Goal: Task Accomplishment & Management: Use online tool/utility

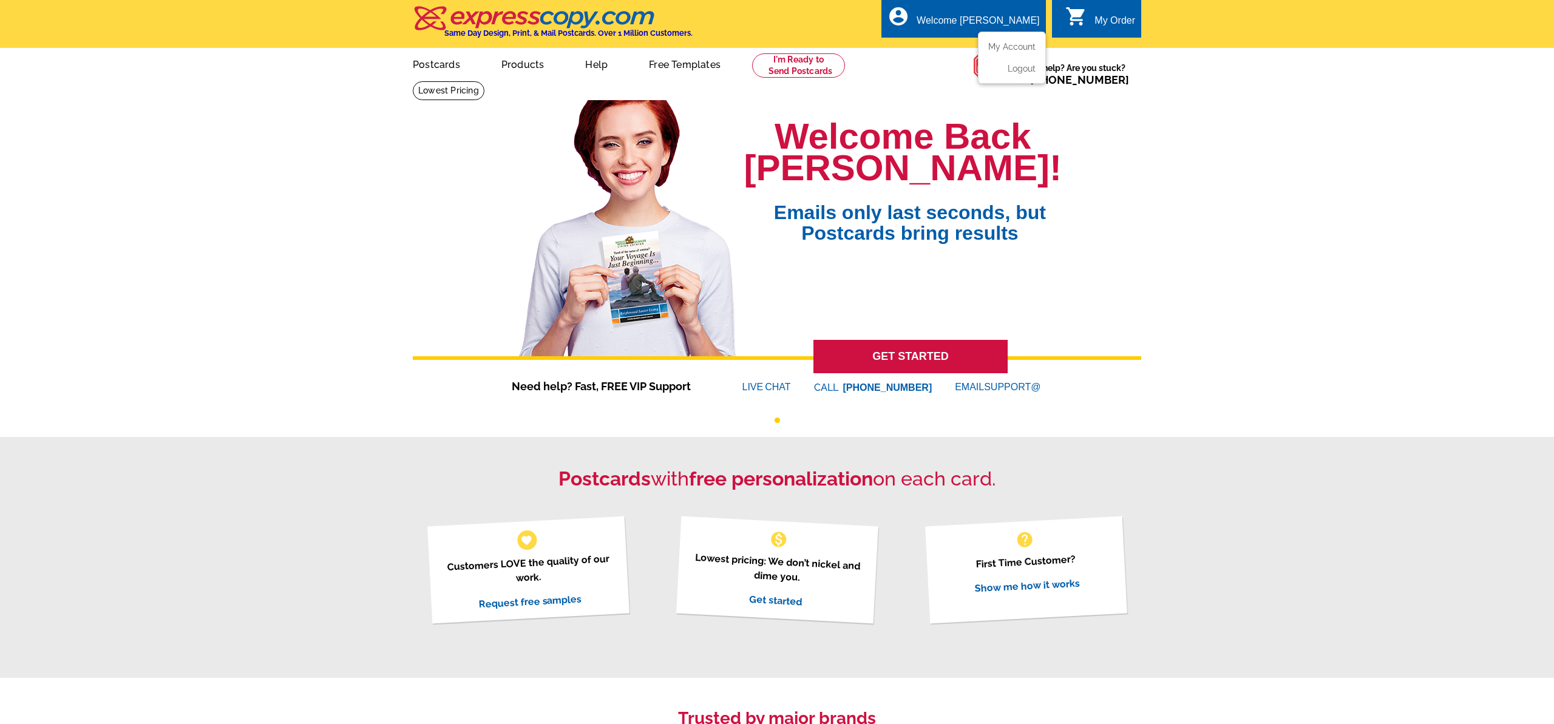
click at [1016, 16] on div "Welcome [PERSON_NAME]" at bounding box center [978, 23] width 123 height 17
click at [1011, 49] on link "My Account" at bounding box center [1010, 46] width 52 height 11
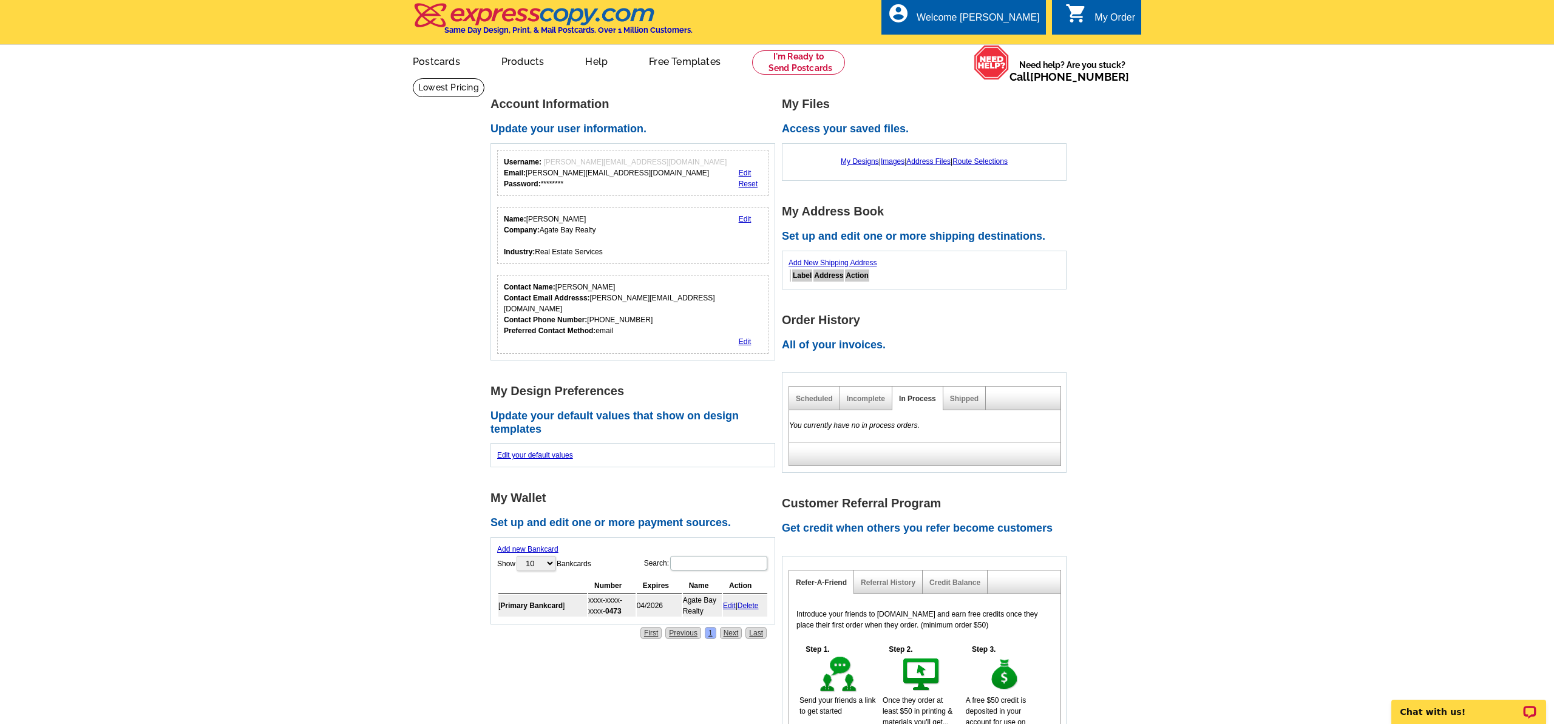
scroll to position [7, 0]
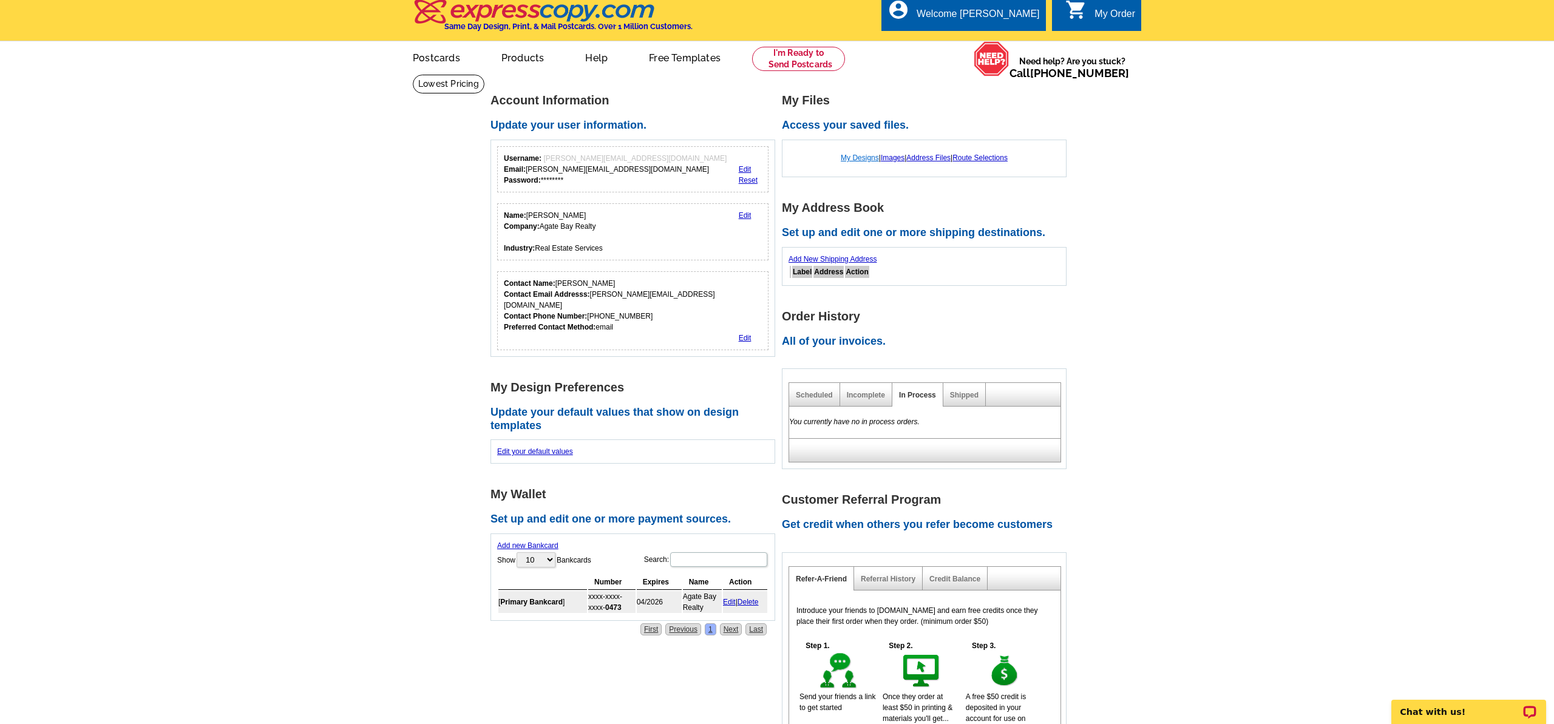
click at [859, 155] on link "My Designs" at bounding box center [860, 158] width 38 height 8
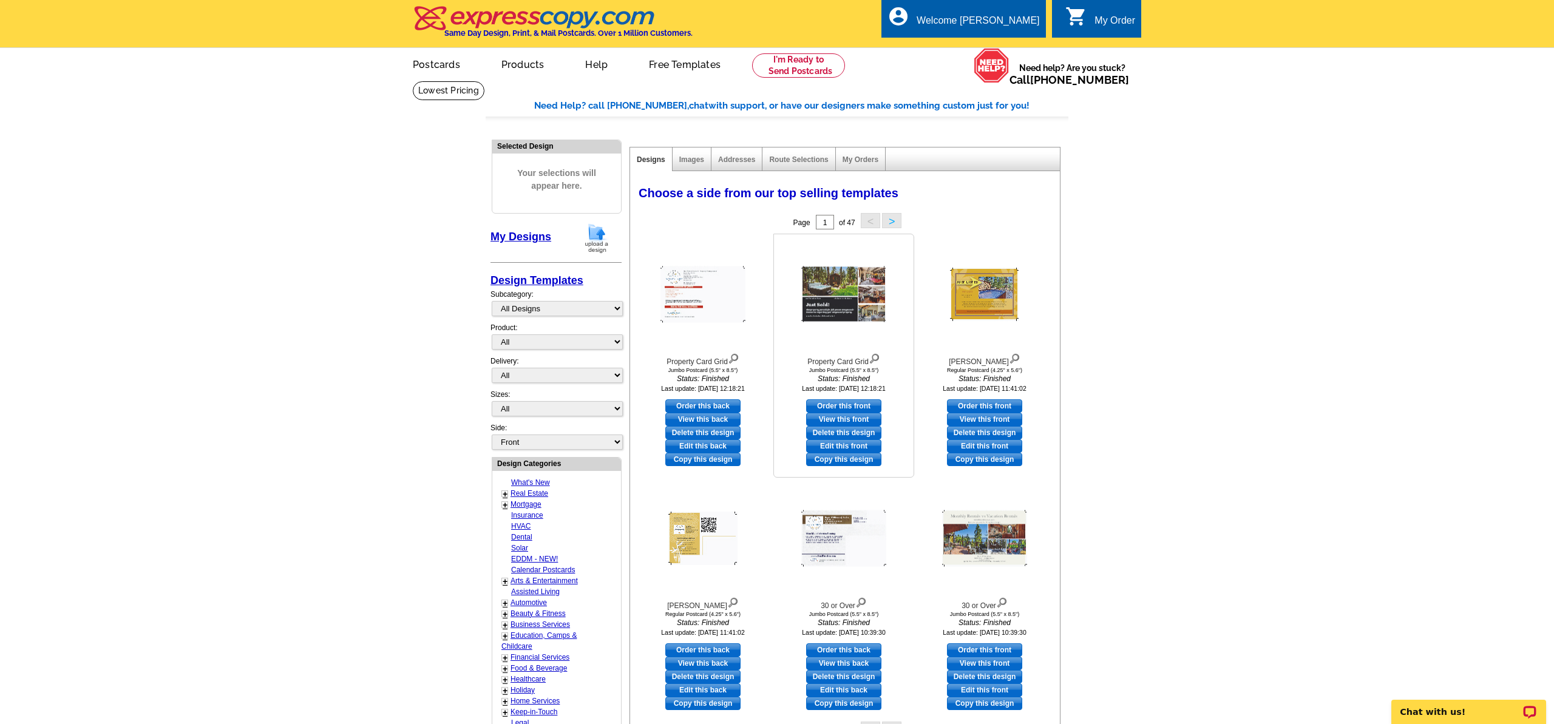
click at [827, 445] on link "Edit this front" at bounding box center [843, 446] width 75 height 13
select select "2"
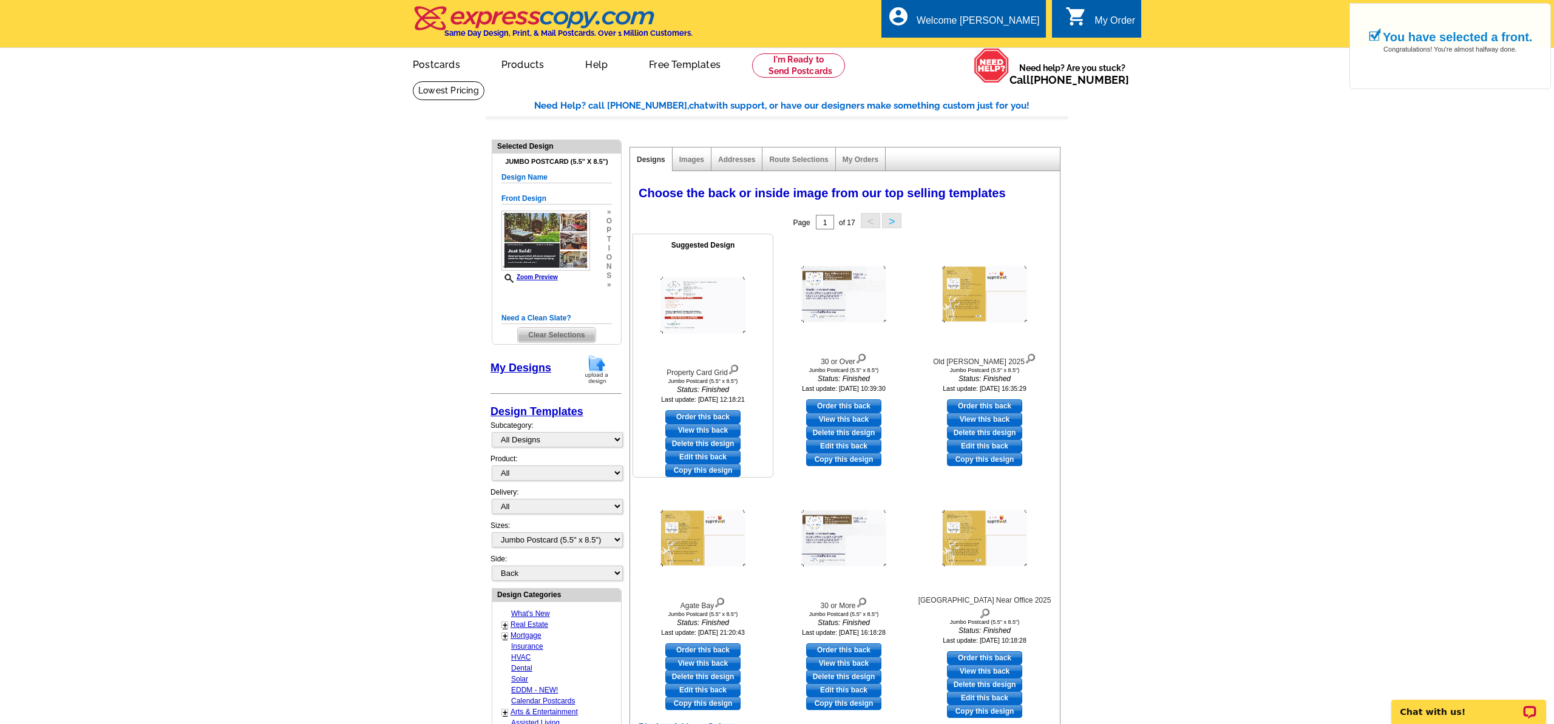
click at [711, 456] on link "Edit this back" at bounding box center [702, 456] width 75 height 13
select select "front"
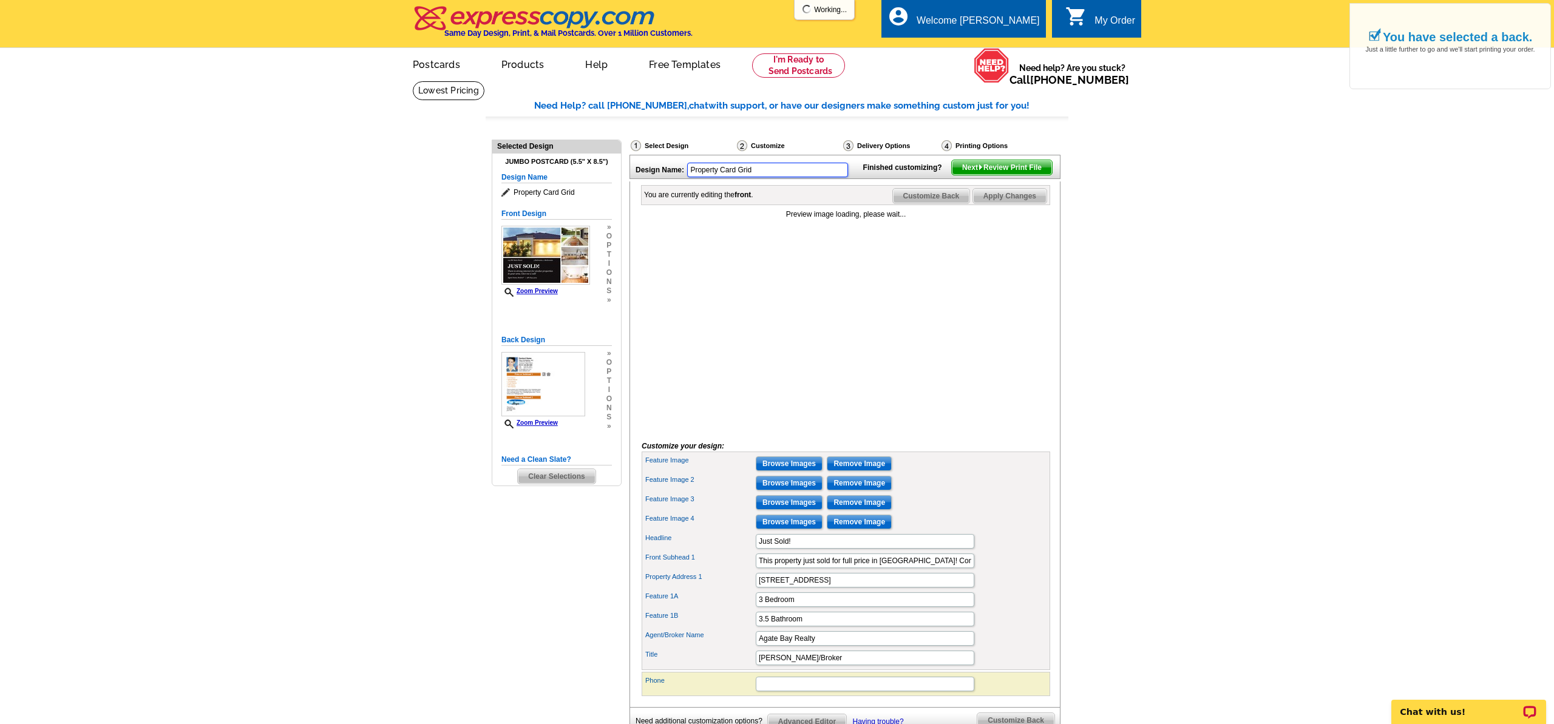
click at [758, 167] on input "Property Card Grid" at bounding box center [767, 170] width 161 height 15
click at [665, 160] on div "Design Name: Property Card Grid" at bounding box center [743, 168] width 226 height 26
drag, startPoint x: 779, startPoint y: 173, endPoint x: 676, endPoint y: 166, distance: 103.5
click at [676, 166] on div "Design Name: Property Card Grid" at bounding box center [743, 168] width 226 height 26
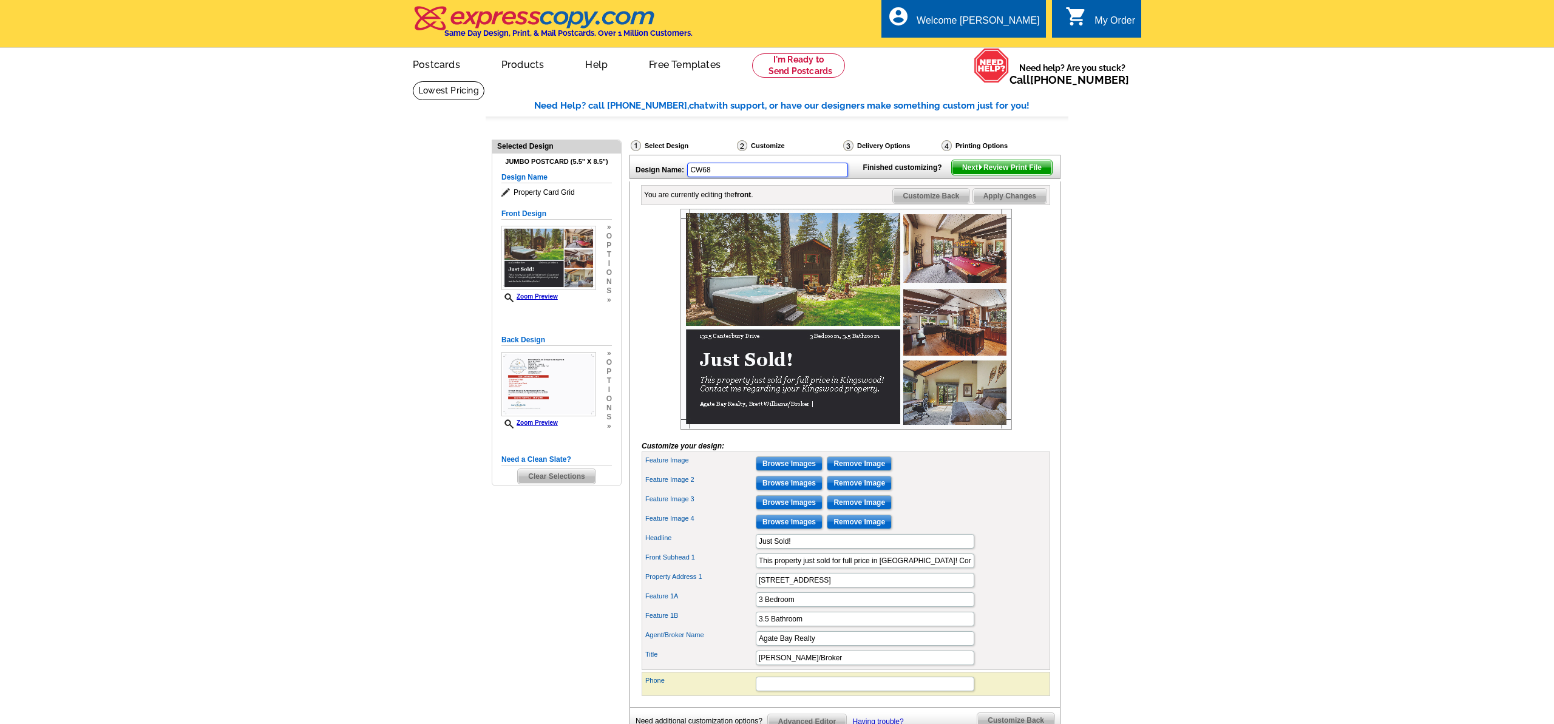
type input "CW68"
drag, startPoint x: 789, startPoint y: 560, endPoint x: 777, endPoint y: 562, distance: 12.9
click at [777, 549] on input "Just Sold!" at bounding box center [865, 541] width 219 height 15
type input "Just Listed!"
click at [783, 568] on input "This property just sold for full price in [GEOGRAPHIC_DATA]! Contact me regardi…" at bounding box center [865, 561] width 219 height 15
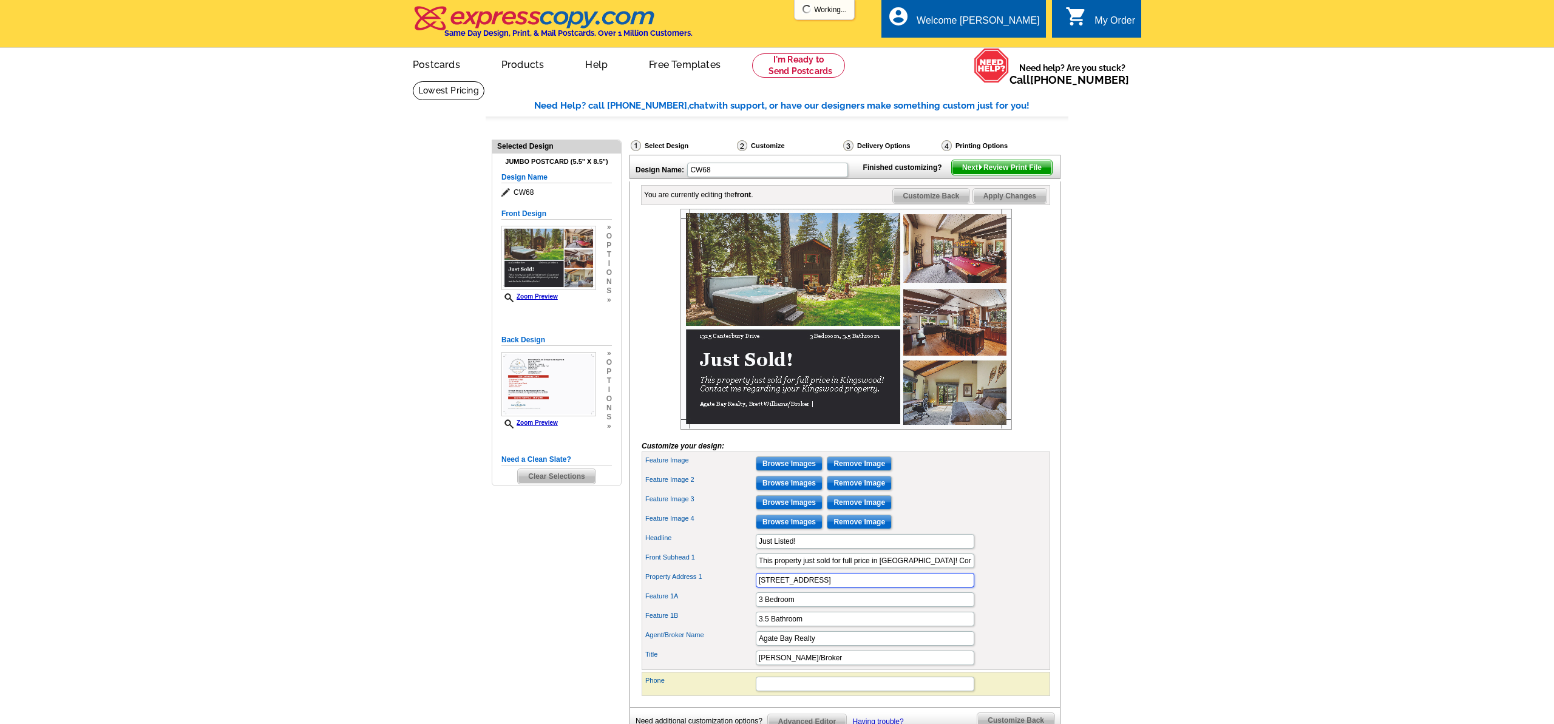
drag, startPoint x: 849, startPoint y: 600, endPoint x: 728, endPoint y: 597, distance: 120.9
click at [728, 590] on div "Property Address 1 [STREET_ADDRESS]" at bounding box center [846, 580] width 404 height 19
type input "Carnelian [PERSON_NAME] #68"
click at [762, 607] on input "3 Bedroom" at bounding box center [865, 600] width 219 height 15
type input "2 Bedroom"
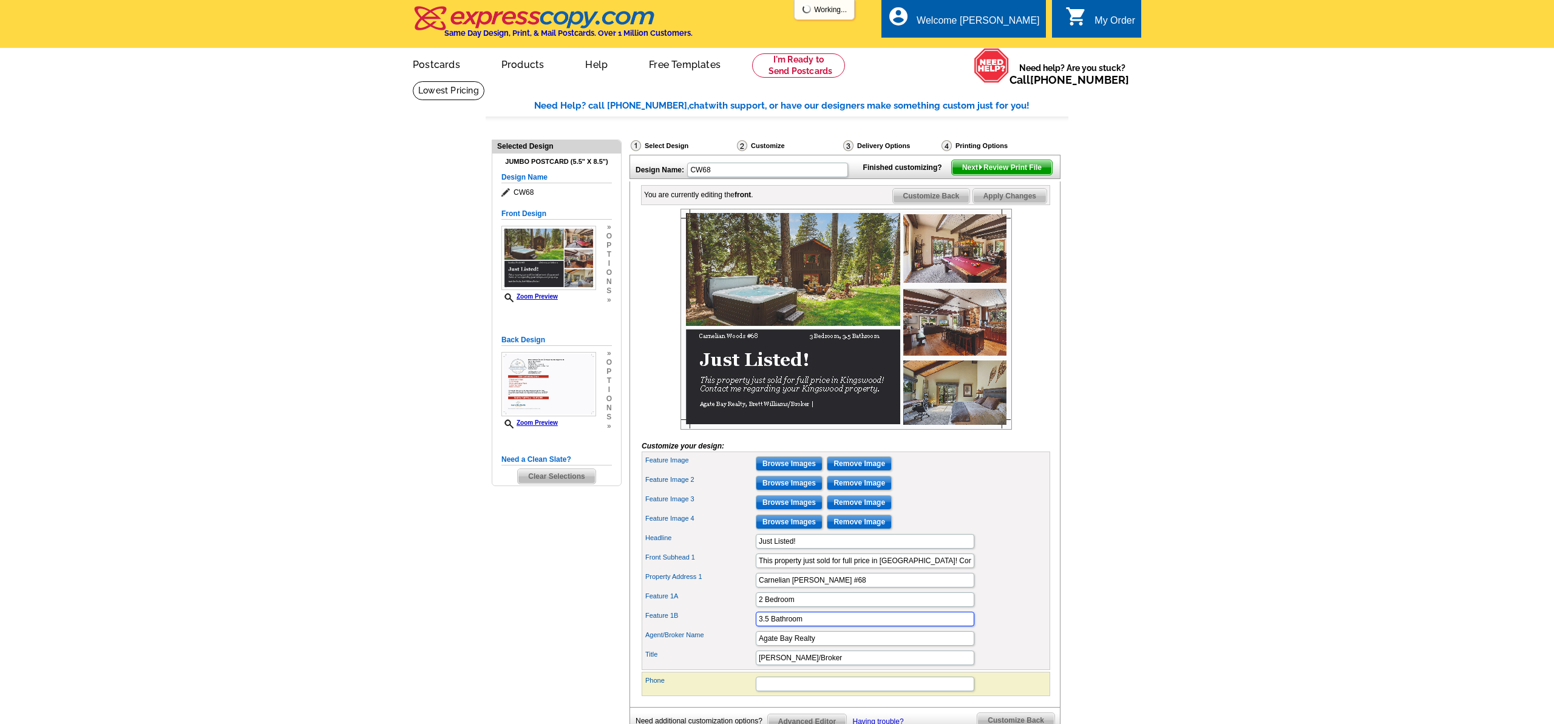
drag, startPoint x: 769, startPoint y: 639, endPoint x: 732, endPoint y: 638, distance: 37.1
click at [732, 629] on div "Feature 1B 3.5 Bathroom" at bounding box center [846, 619] width 404 height 19
click at [833, 627] on input "2 Bathroom" at bounding box center [865, 619] width 219 height 15
type input "2 Bathroom with Loft"
click at [951, 512] on div "Feature Image 3 Browse Images Remove Image" at bounding box center [846, 502] width 404 height 19
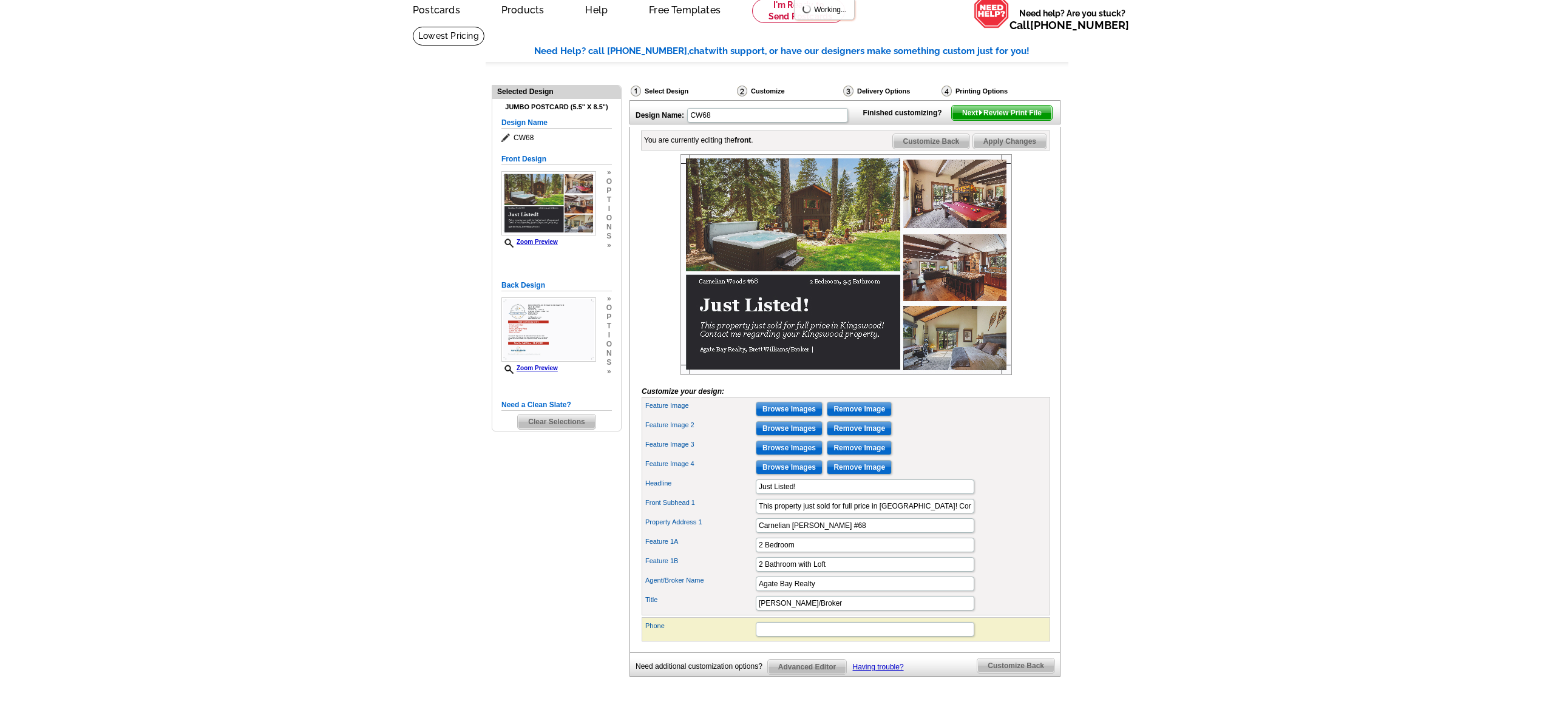
scroll to position [59, 0]
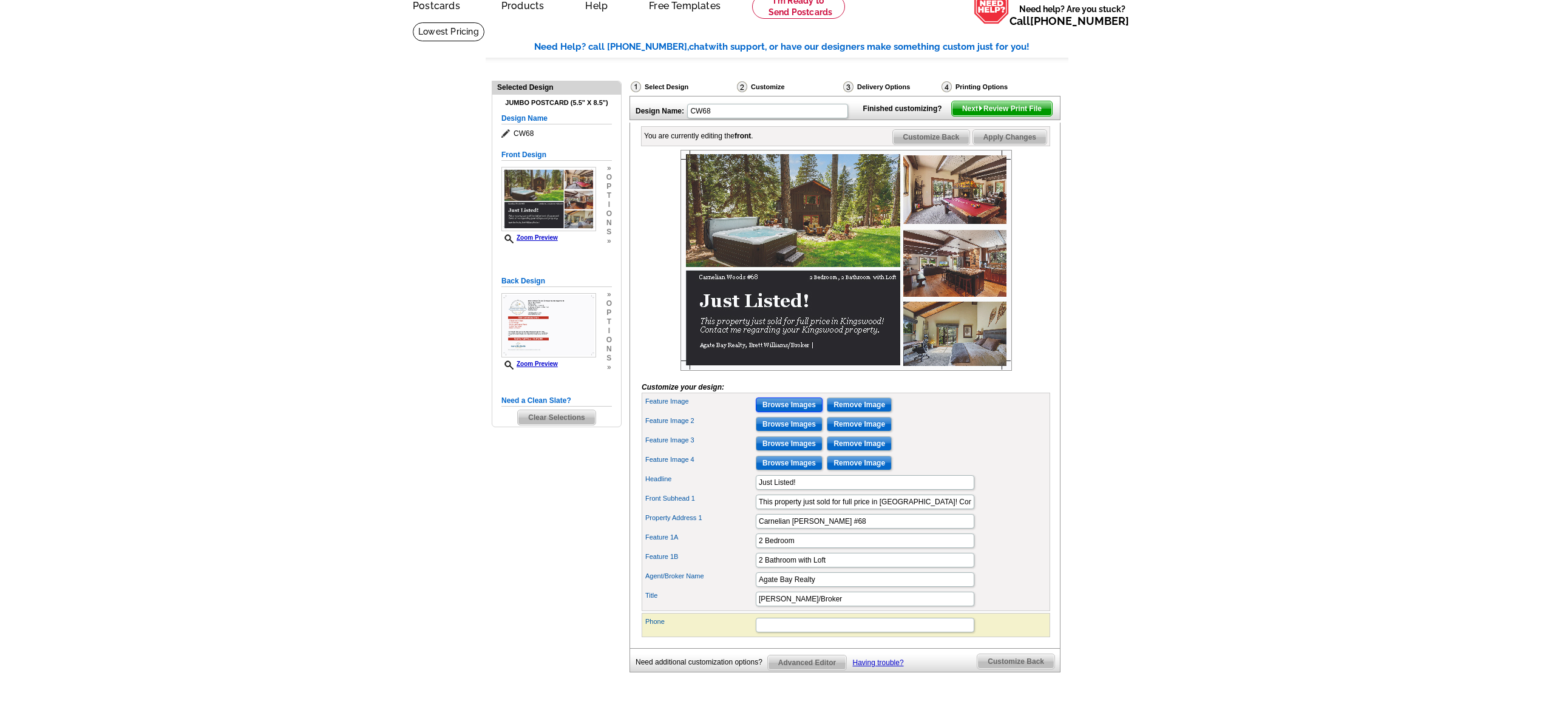
click at [783, 412] on input "Browse Images" at bounding box center [789, 405] width 67 height 15
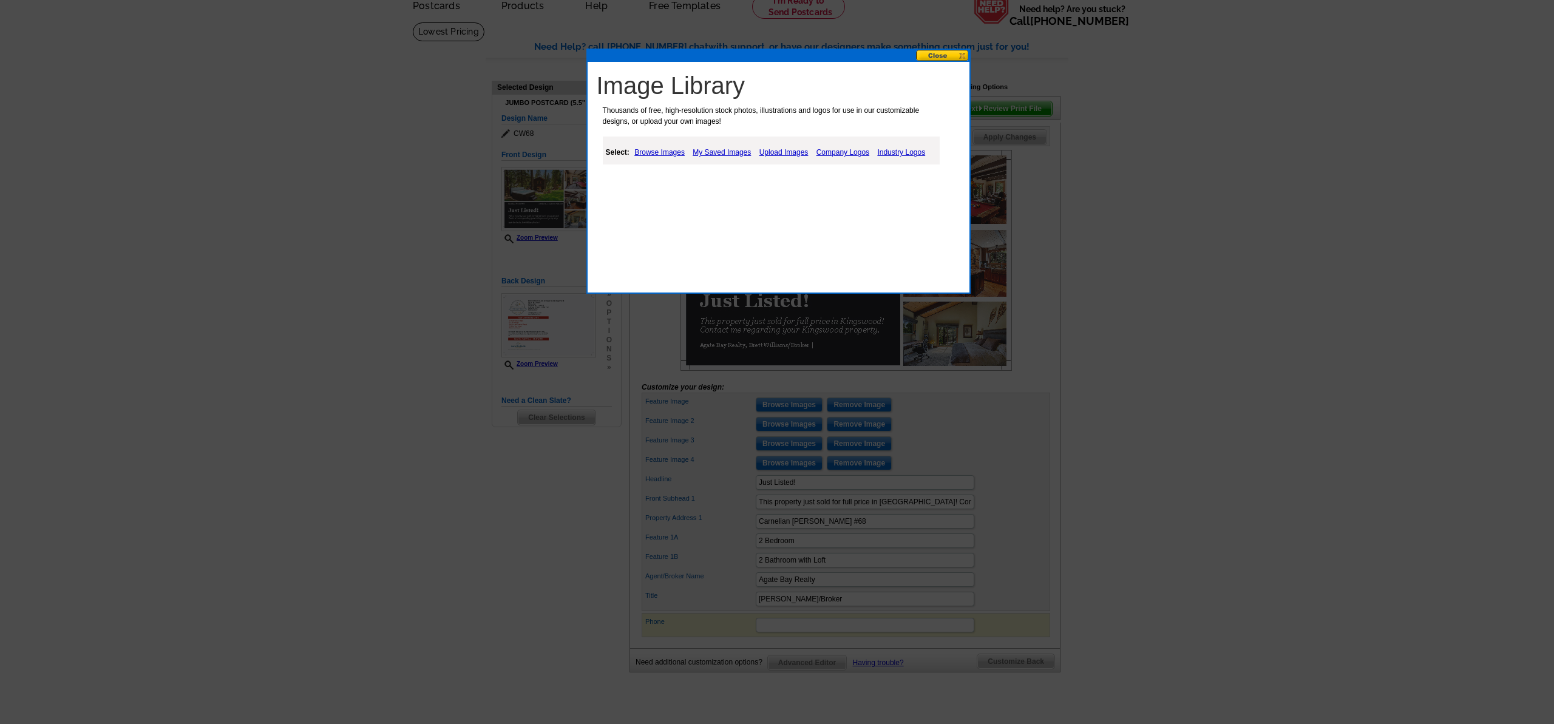
click at [787, 152] on link "Upload Images" at bounding box center [783, 152] width 55 height 15
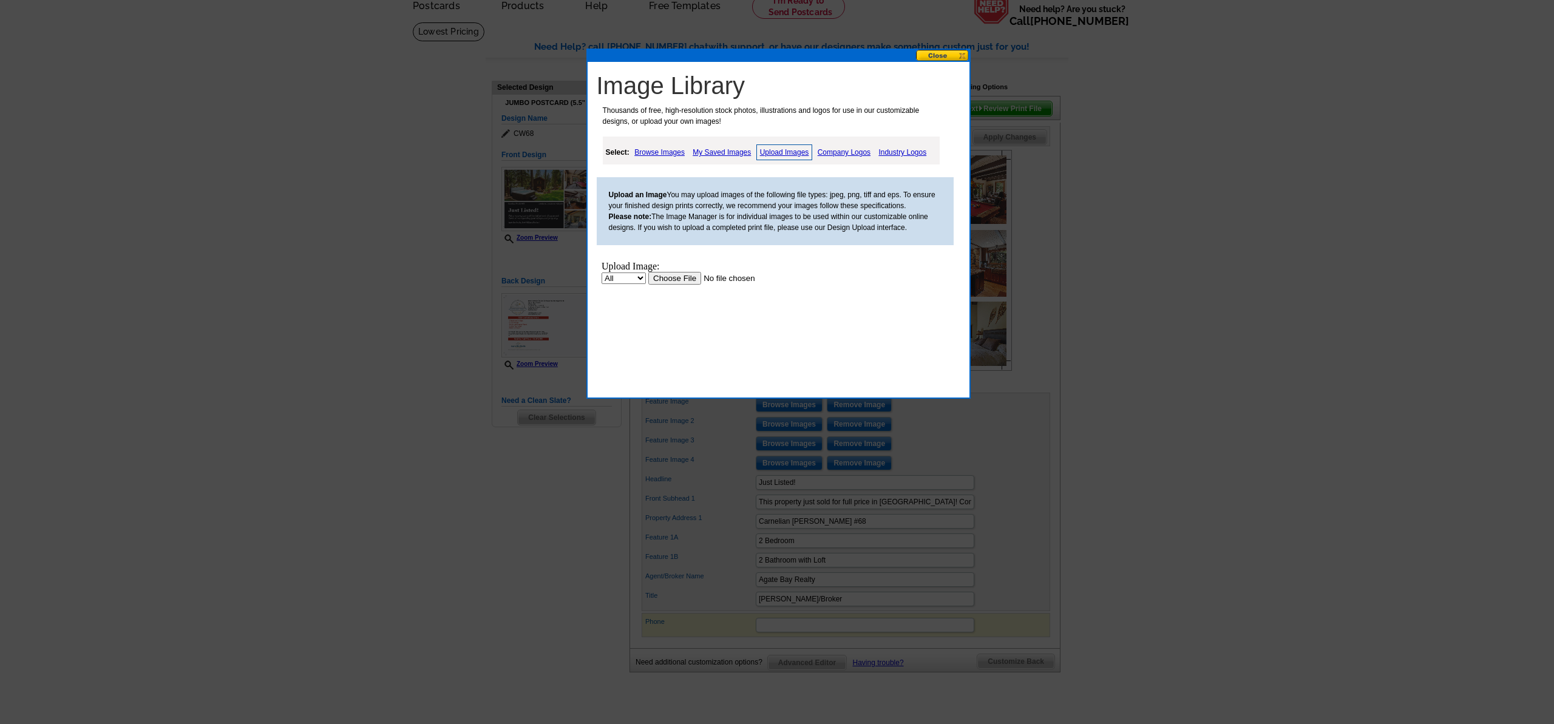
scroll to position [0, 0]
click at [676, 279] on input "file" at bounding box center [725, 278] width 154 height 13
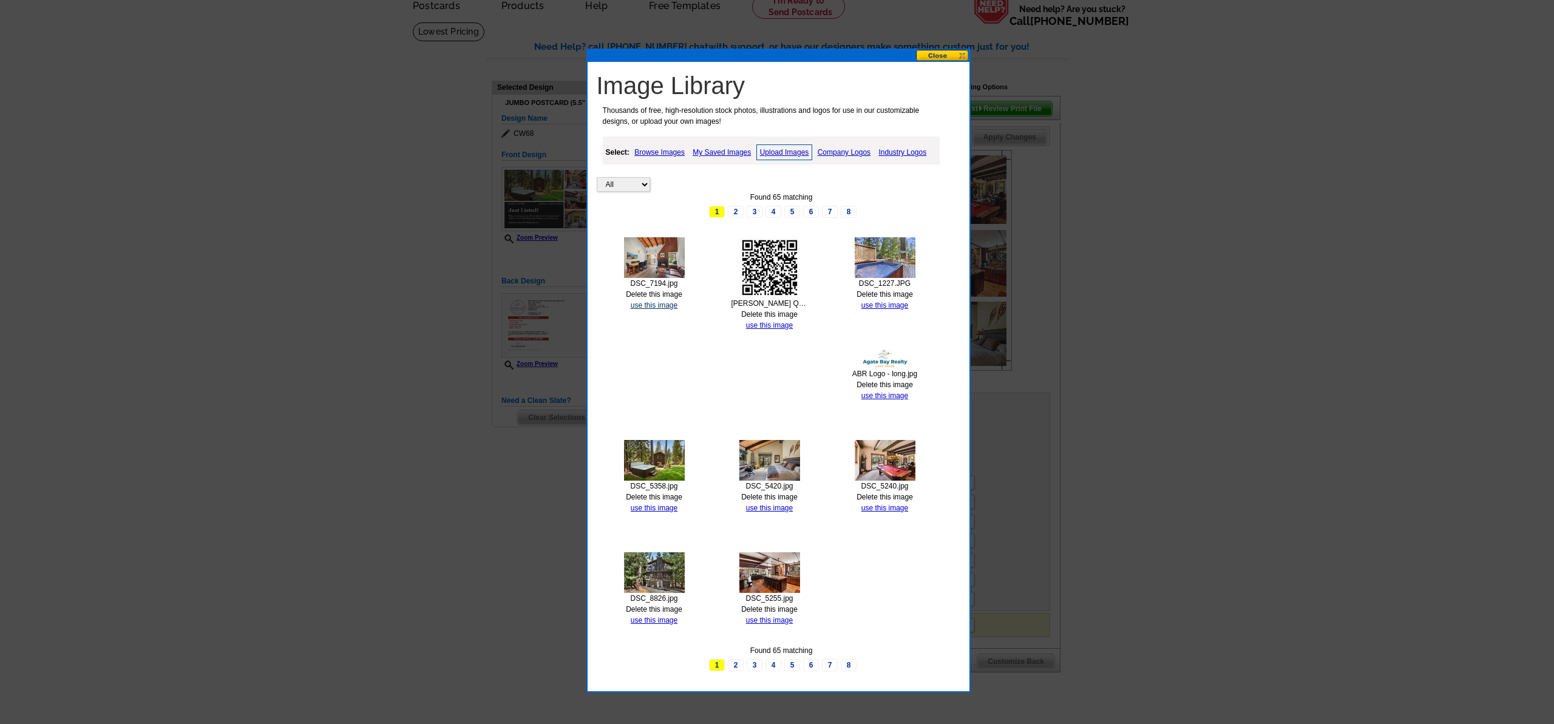
click at [652, 305] on link "use this image" at bounding box center [654, 305] width 47 height 8
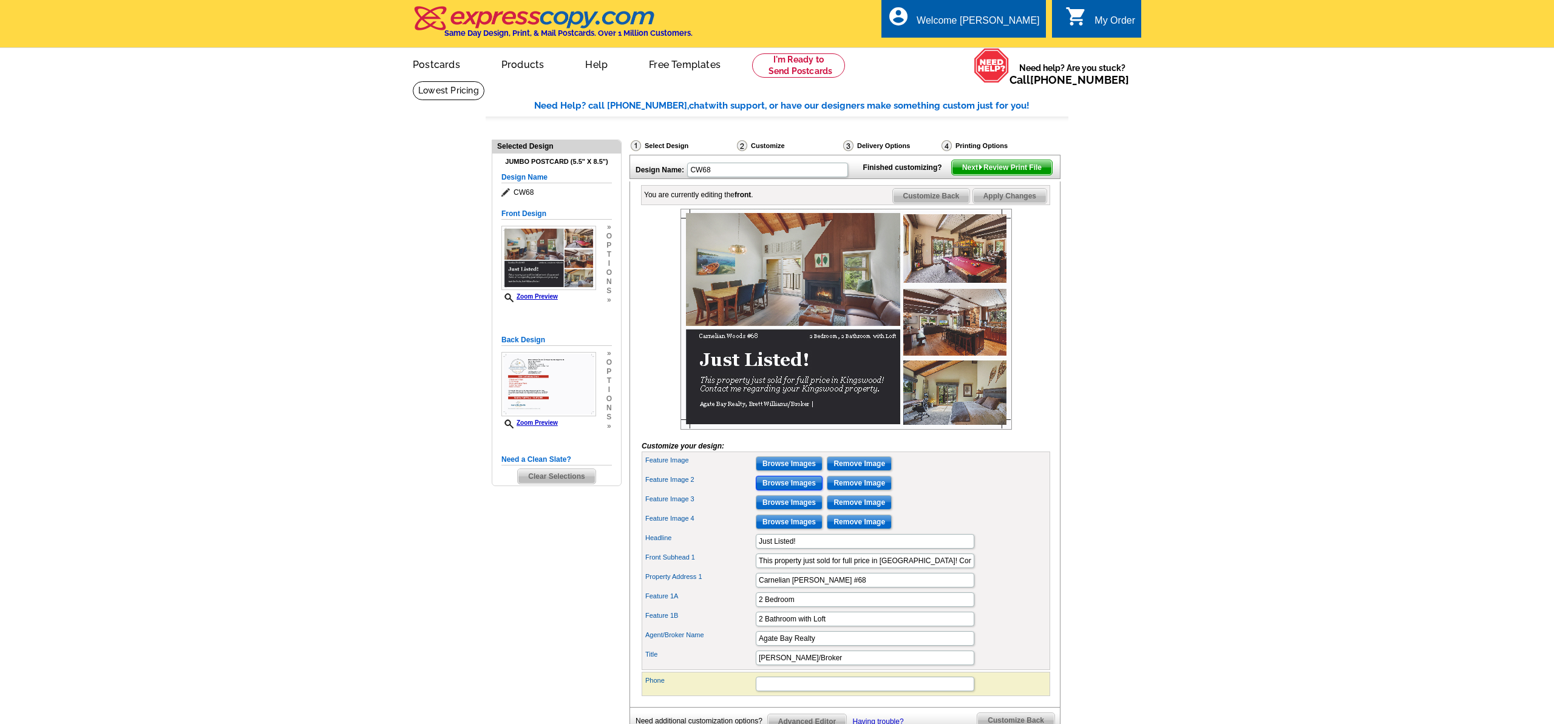
click at [798, 491] on input "Browse Images" at bounding box center [789, 483] width 67 height 15
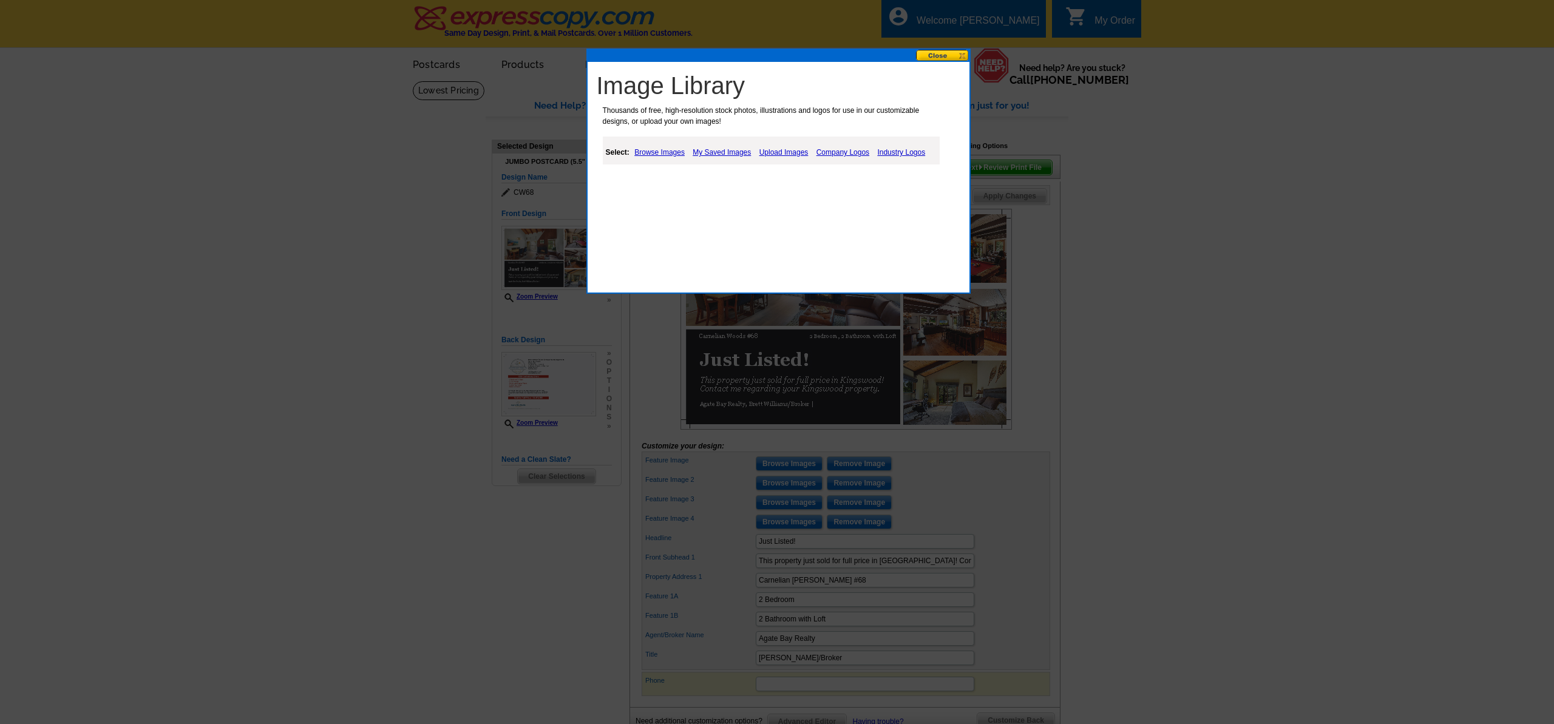
click at [773, 154] on link "Upload Images" at bounding box center [783, 152] width 55 height 15
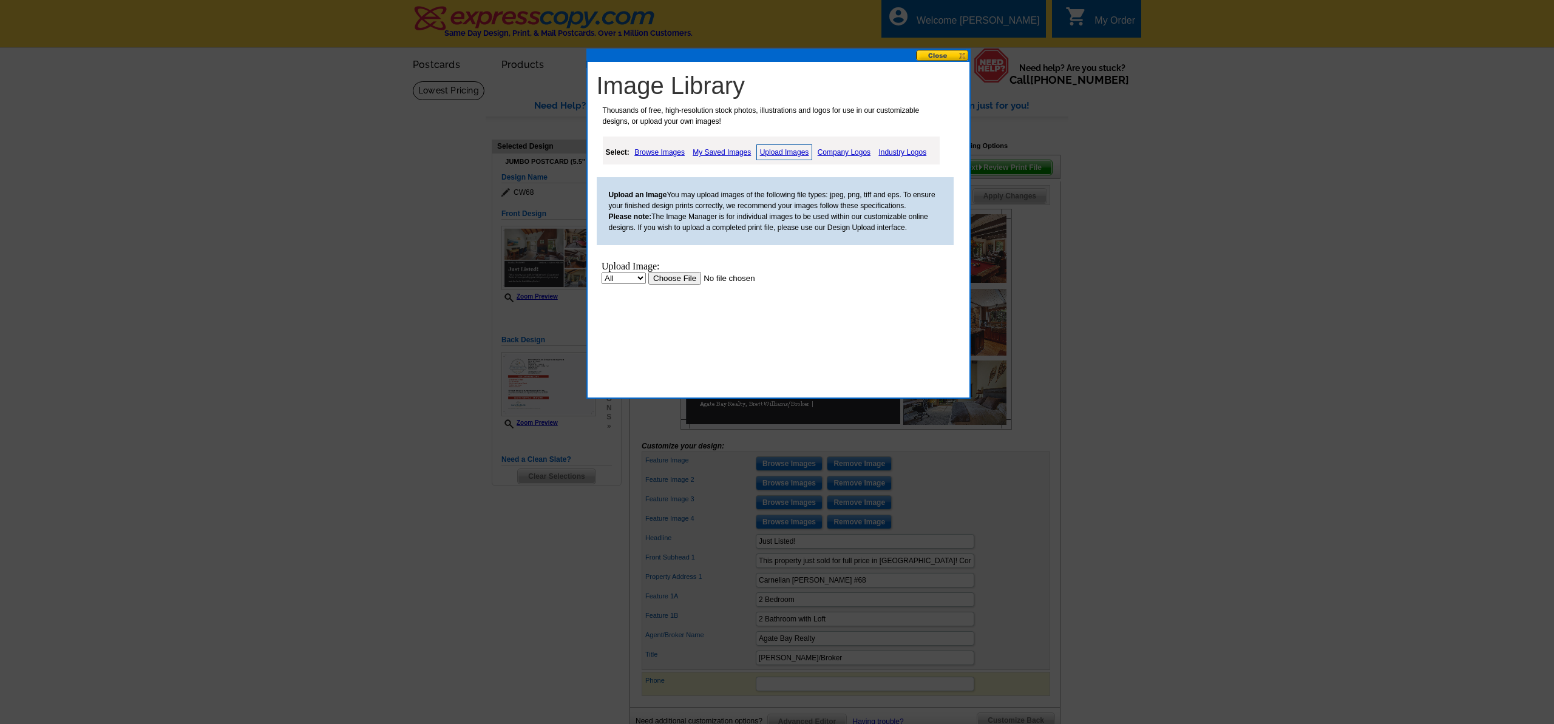
click at [682, 282] on input "file" at bounding box center [725, 278] width 154 height 13
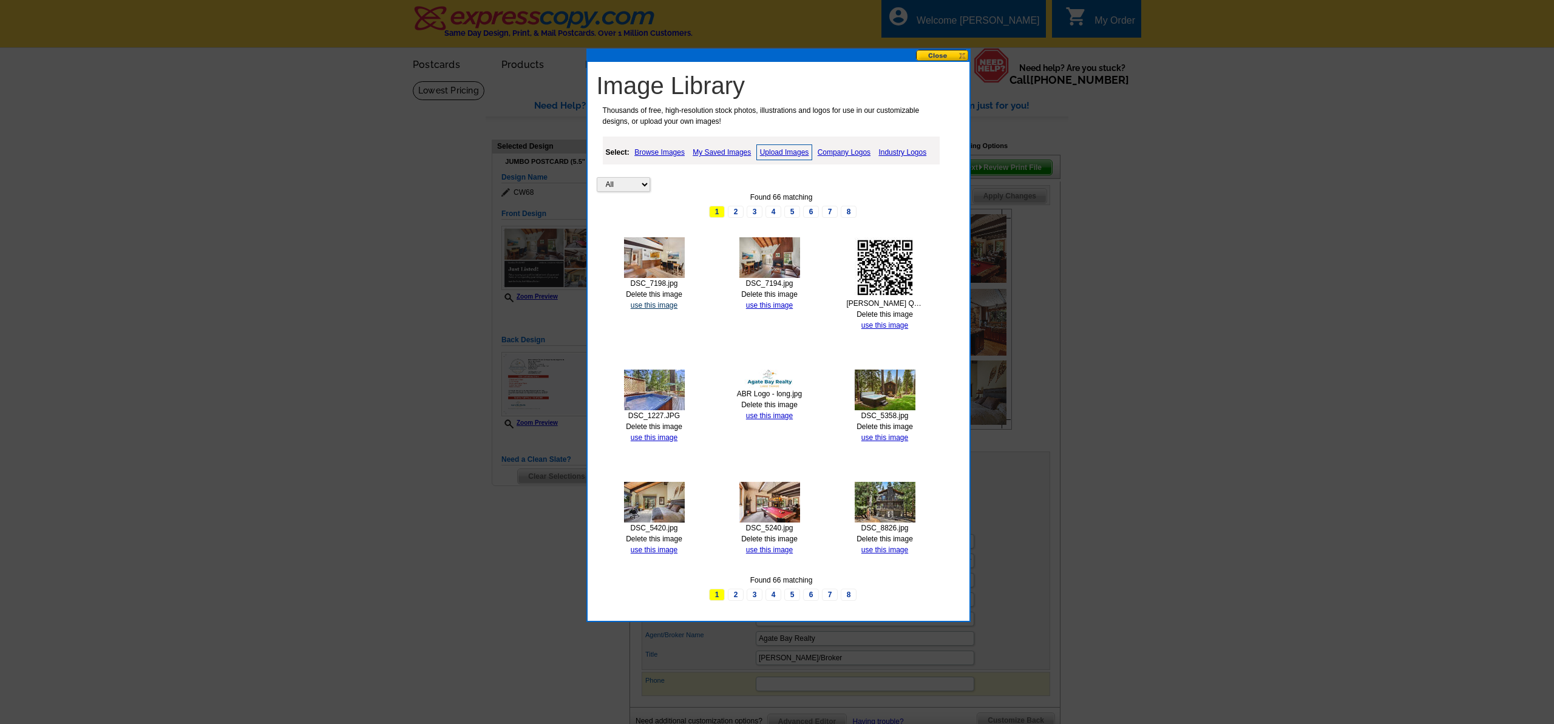
click at [651, 303] on link "use this image" at bounding box center [654, 305] width 47 height 8
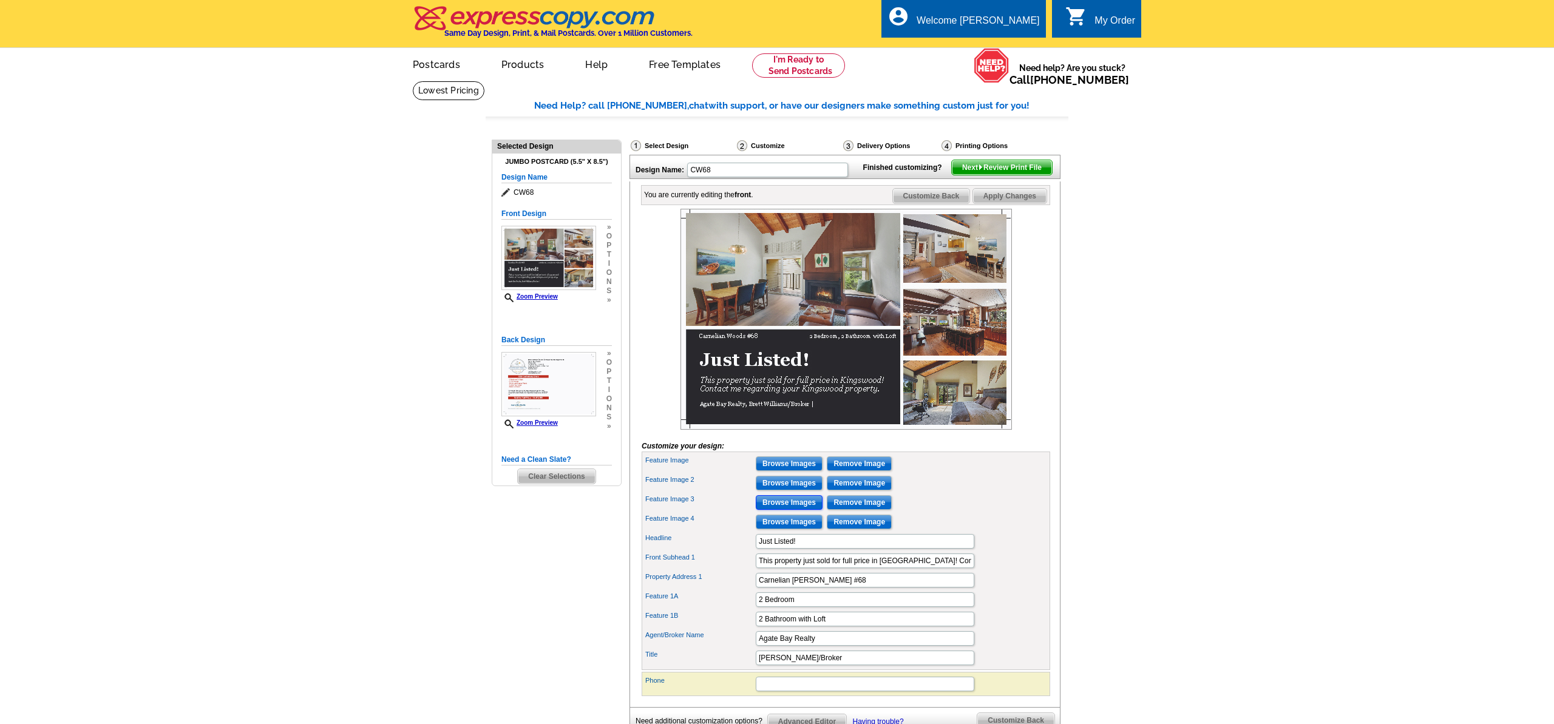
click at [798, 510] on input "Browse Images" at bounding box center [789, 502] width 67 height 15
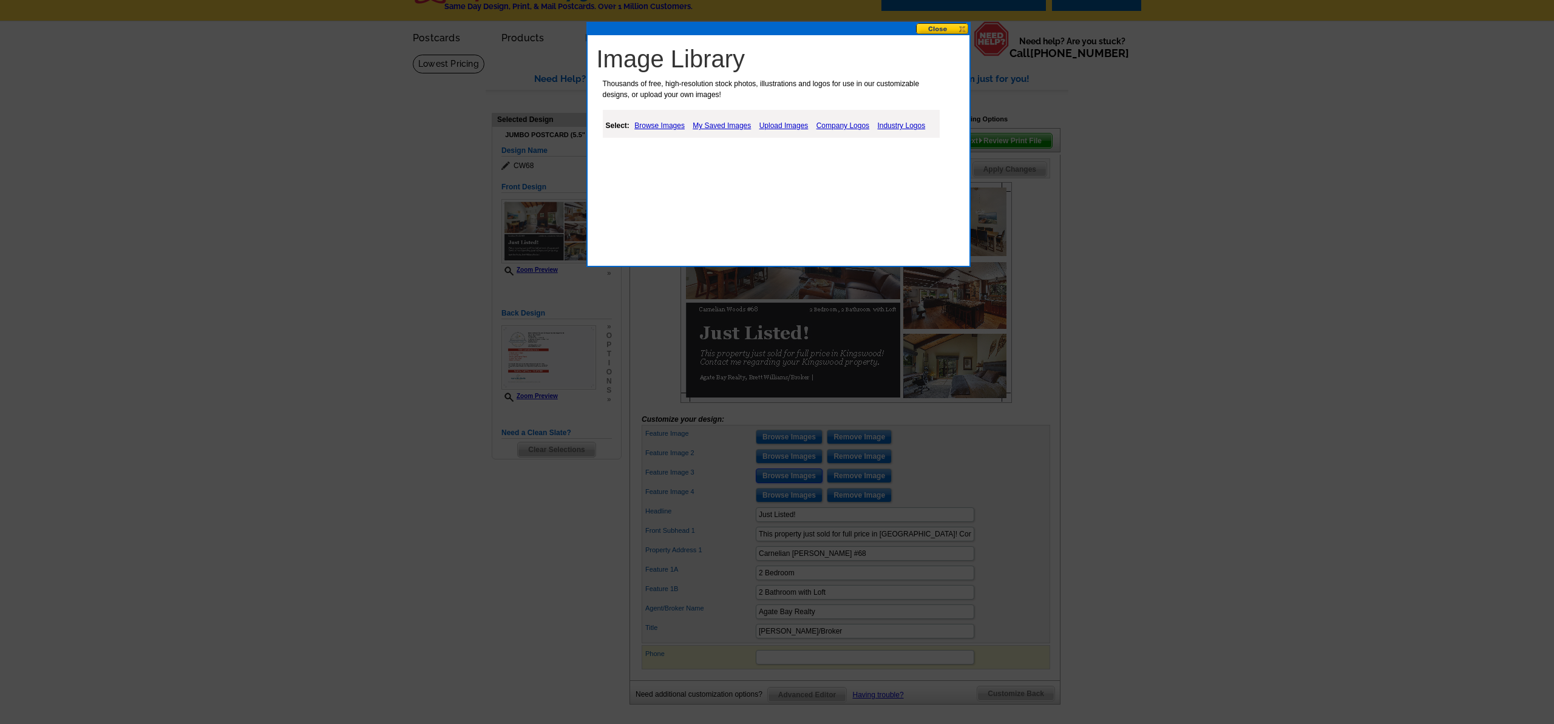
scroll to position [29, 0]
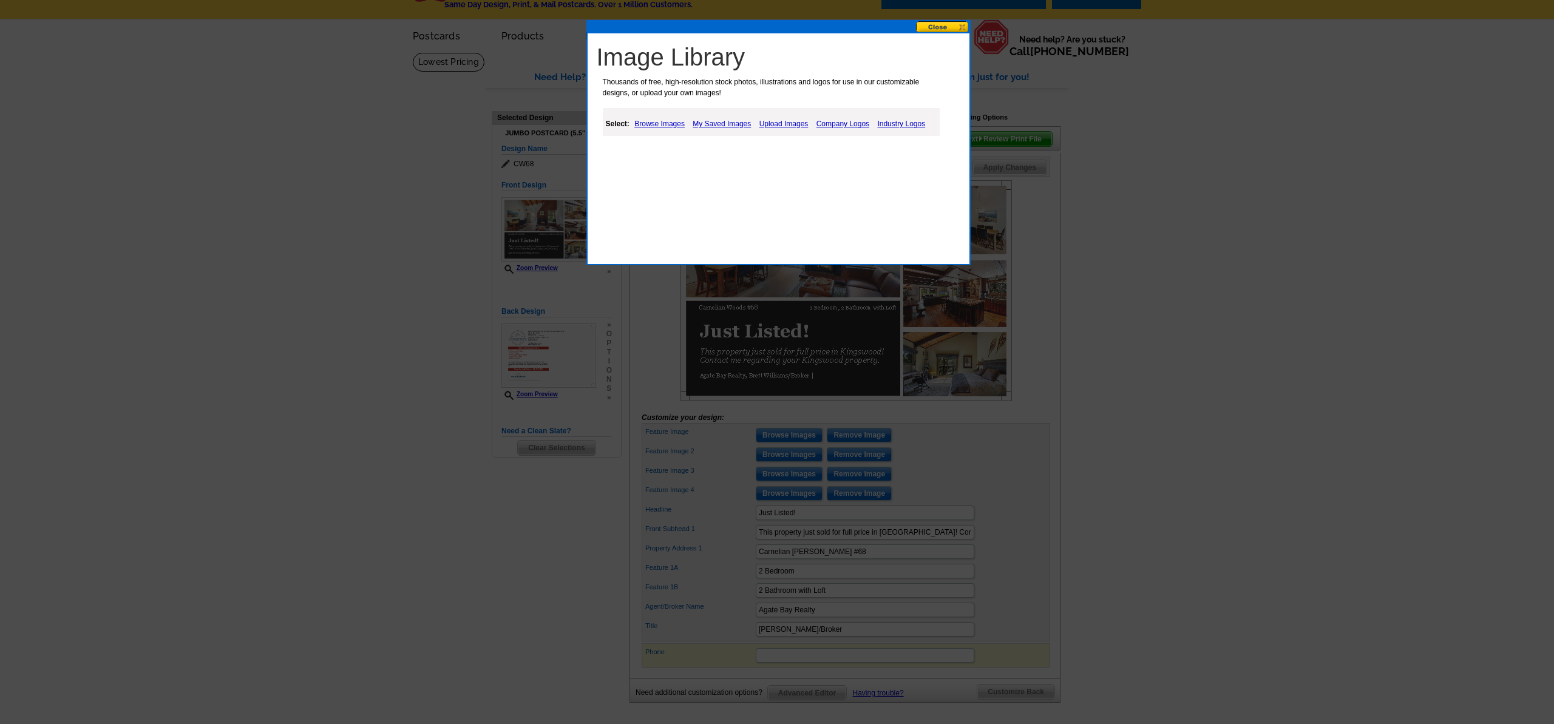
click at [789, 126] on link "Upload Images" at bounding box center [783, 124] width 55 height 15
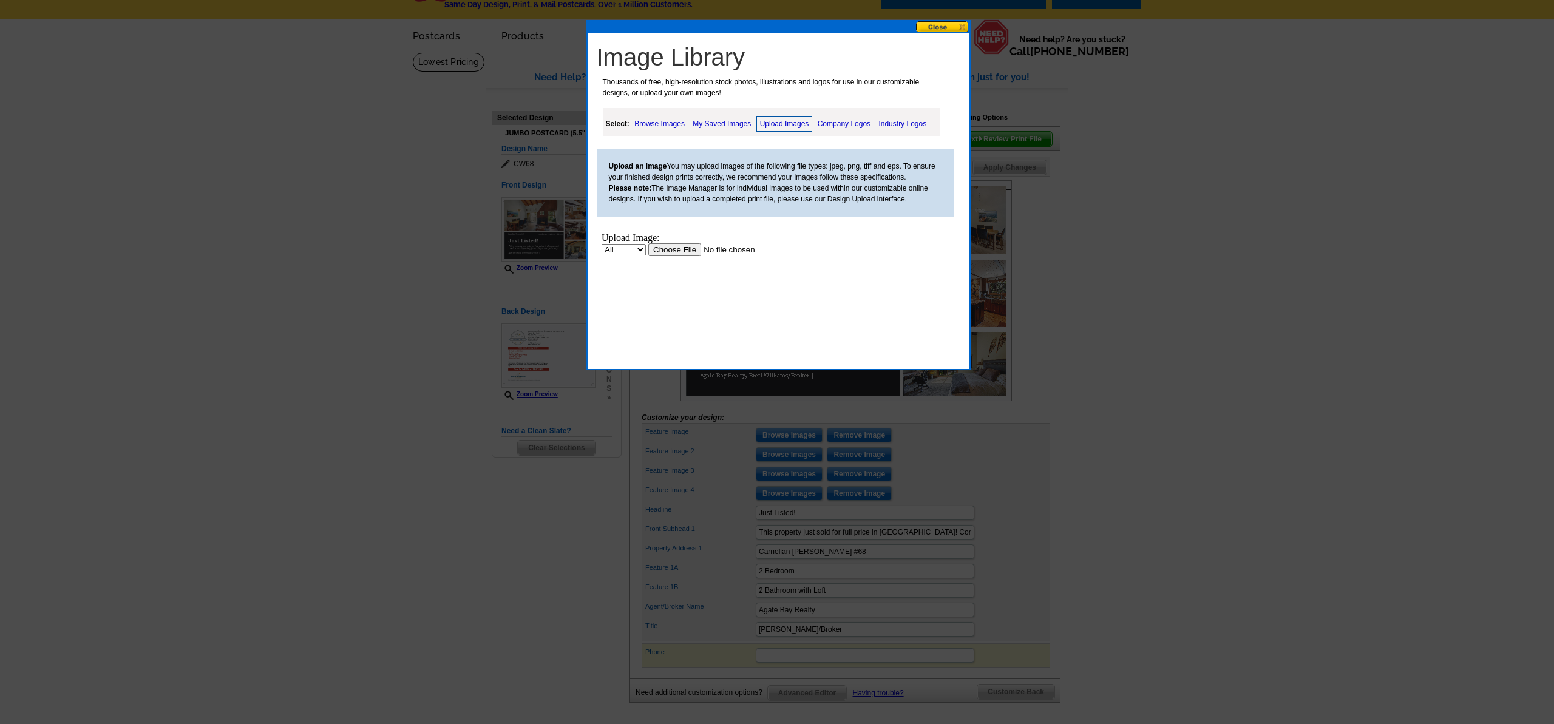
scroll to position [0, 0]
click at [679, 253] on input "file" at bounding box center [725, 249] width 154 height 13
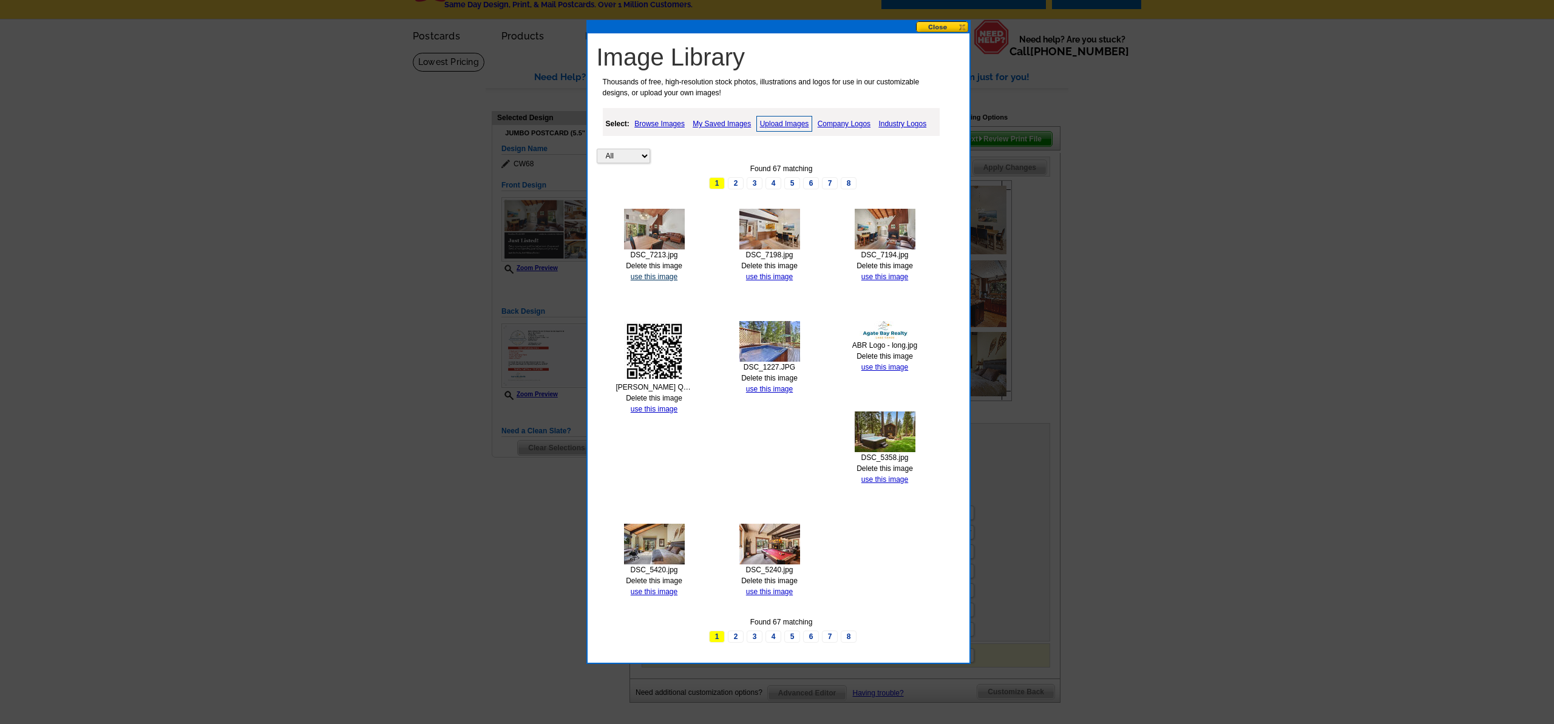
click at [662, 278] on link "use this image" at bounding box center [654, 277] width 47 height 8
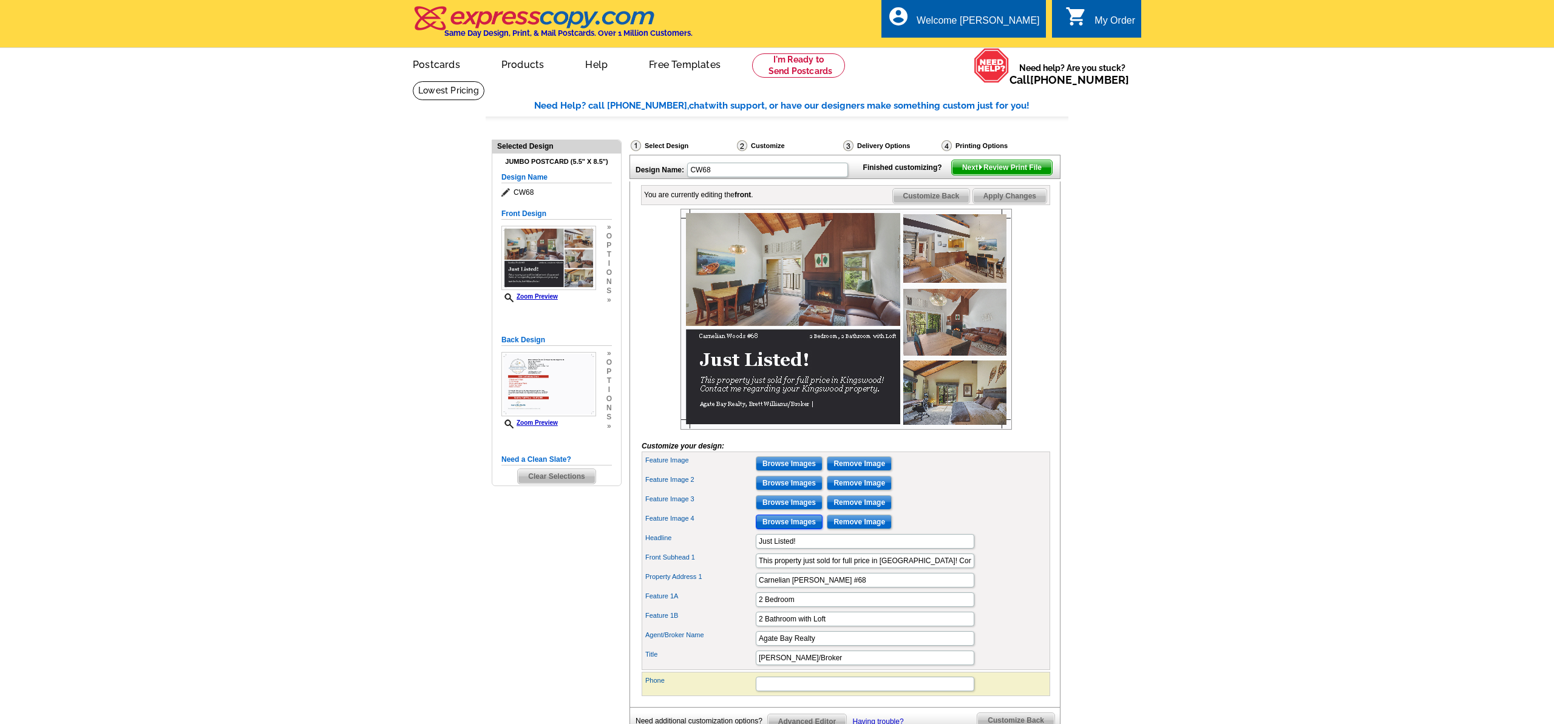
click at [776, 529] on input "Browse Images" at bounding box center [789, 522] width 67 height 15
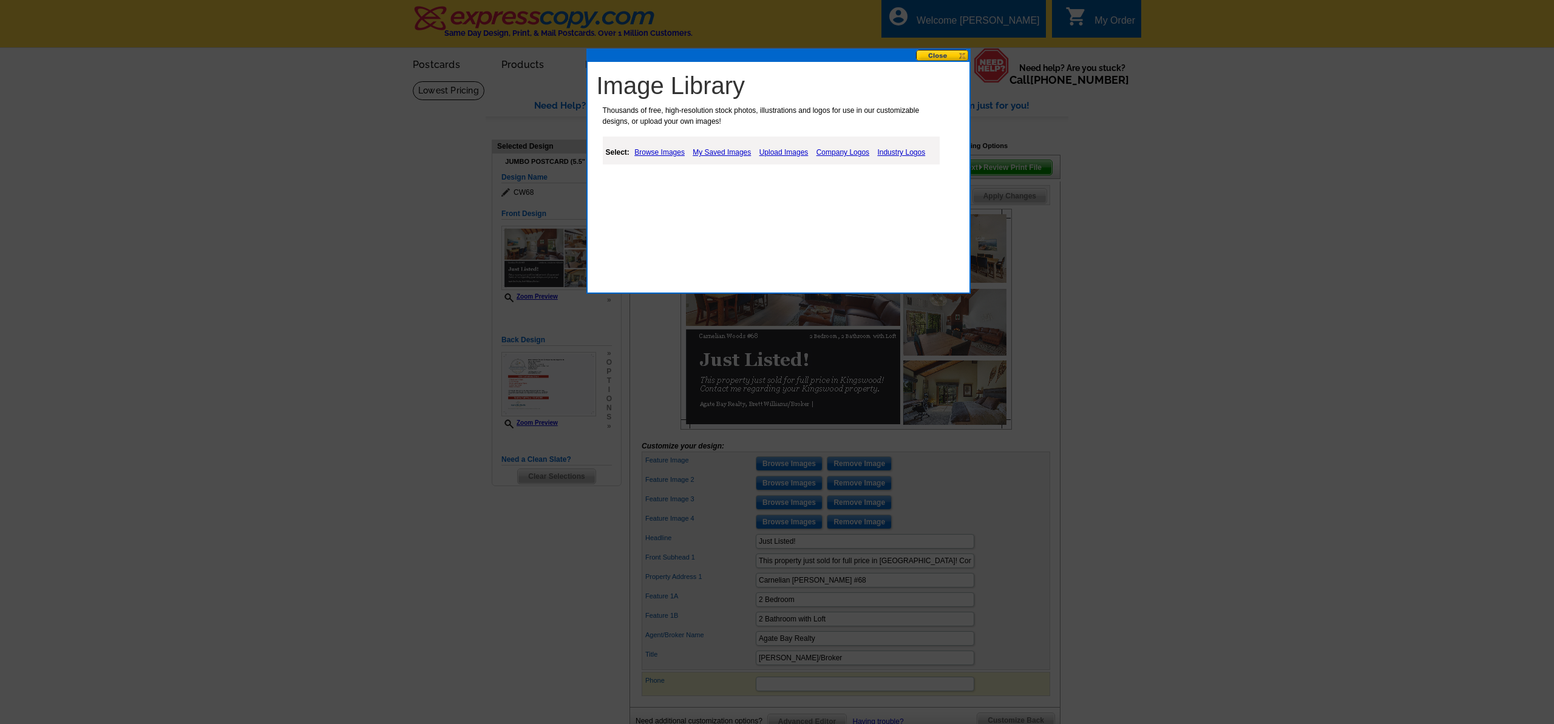
click at [649, 154] on link "Browse Images" at bounding box center [659, 152] width 56 height 15
click at [783, 140] on div "Select: Browse Images My Saved Images Upload Images Company Logos Industry Logos" at bounding box center [771, 151] width 337 height 28
click at [784, 147] on link "Upload Images" at bounding box center [785, 152] width 55 height 15
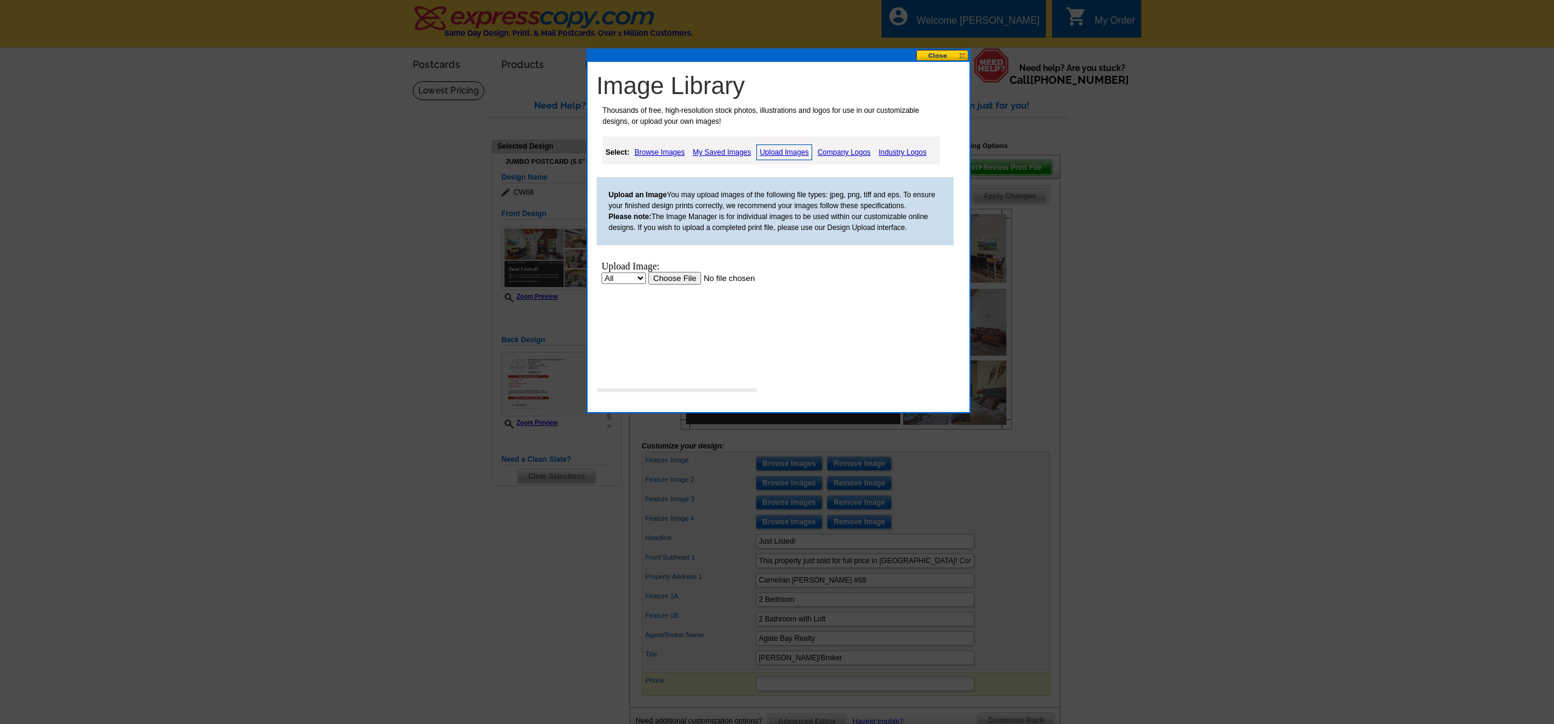
click at [662, 274] on input "file" at bounding box center [725, 278] width 154 height 13
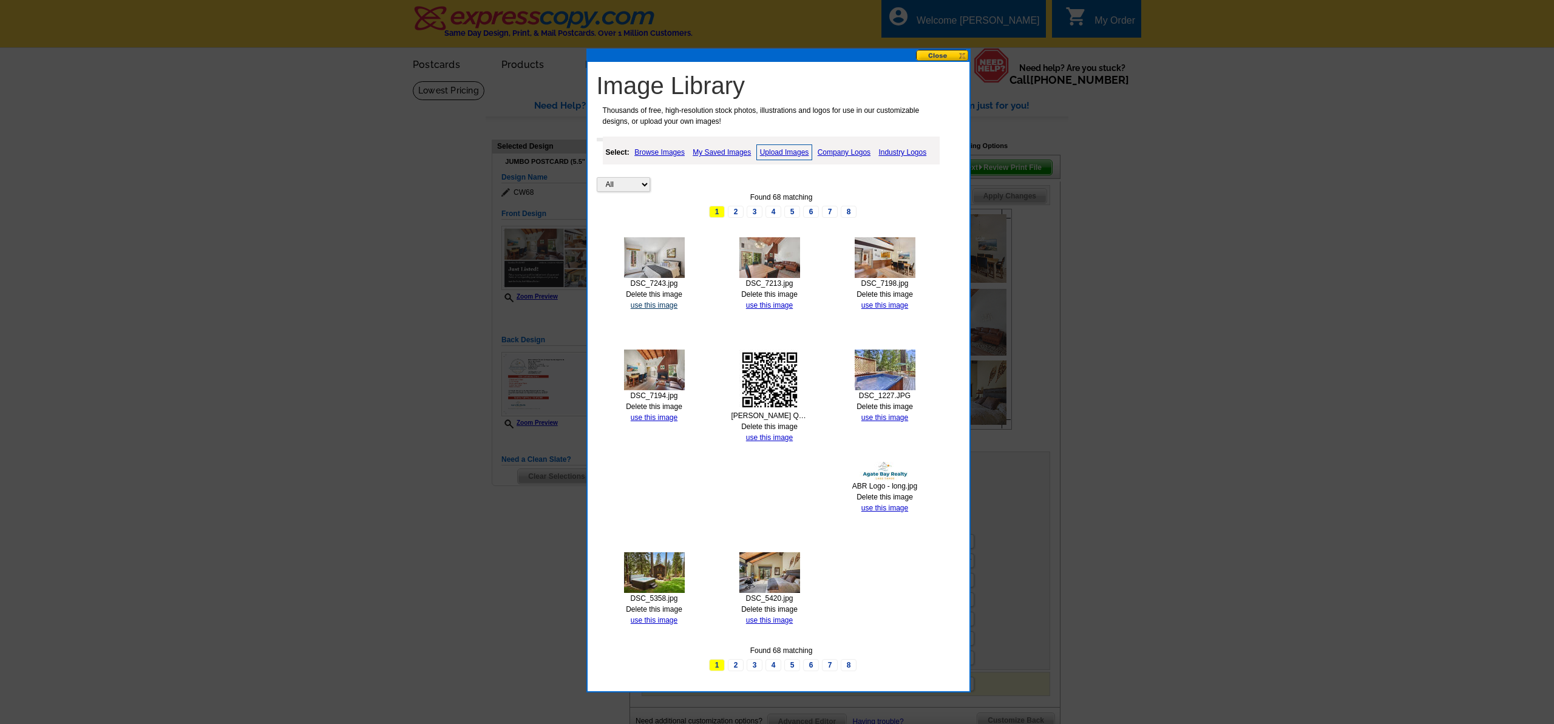
click at [665, 304] on link "use this image" at bounding box center [654, 305] width 47 height 8
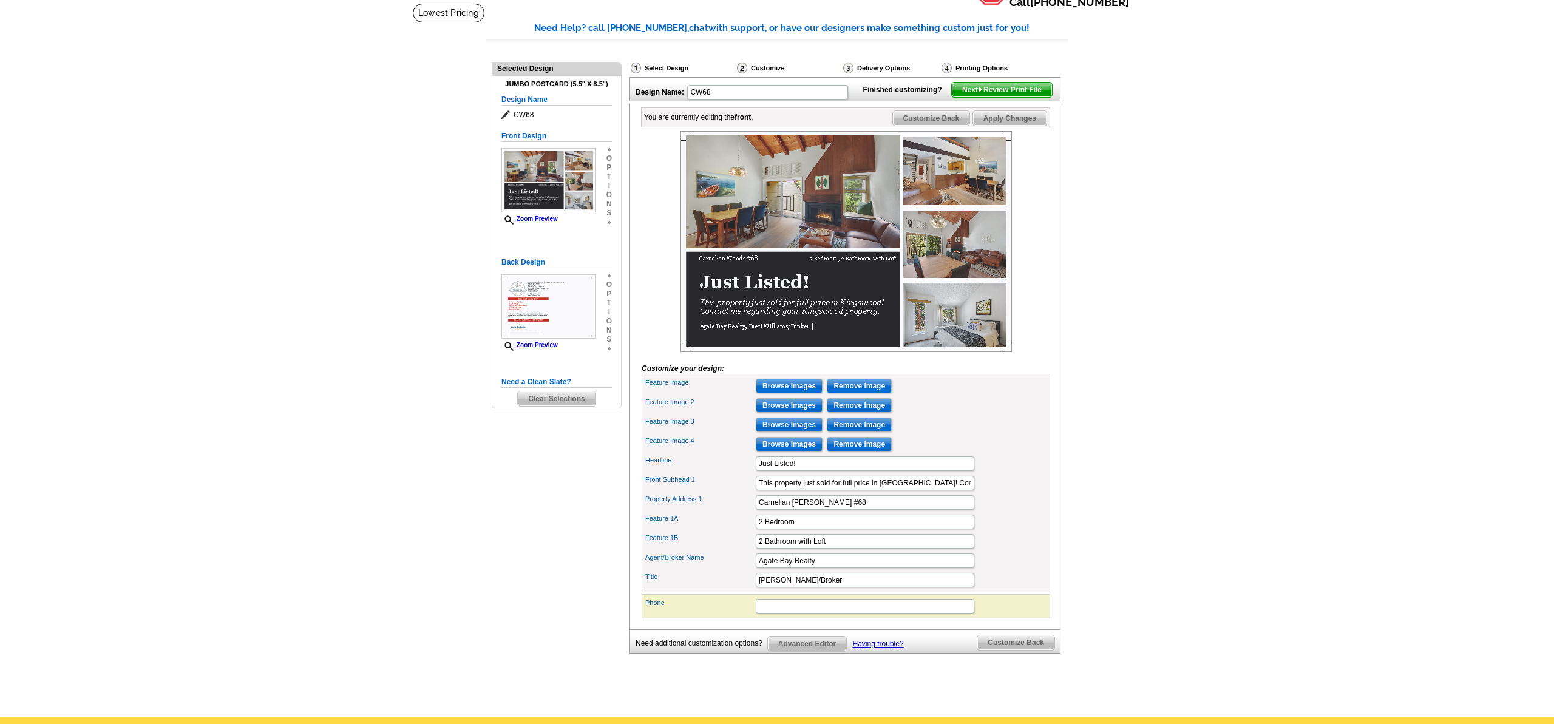
scroll to position [81, 0]
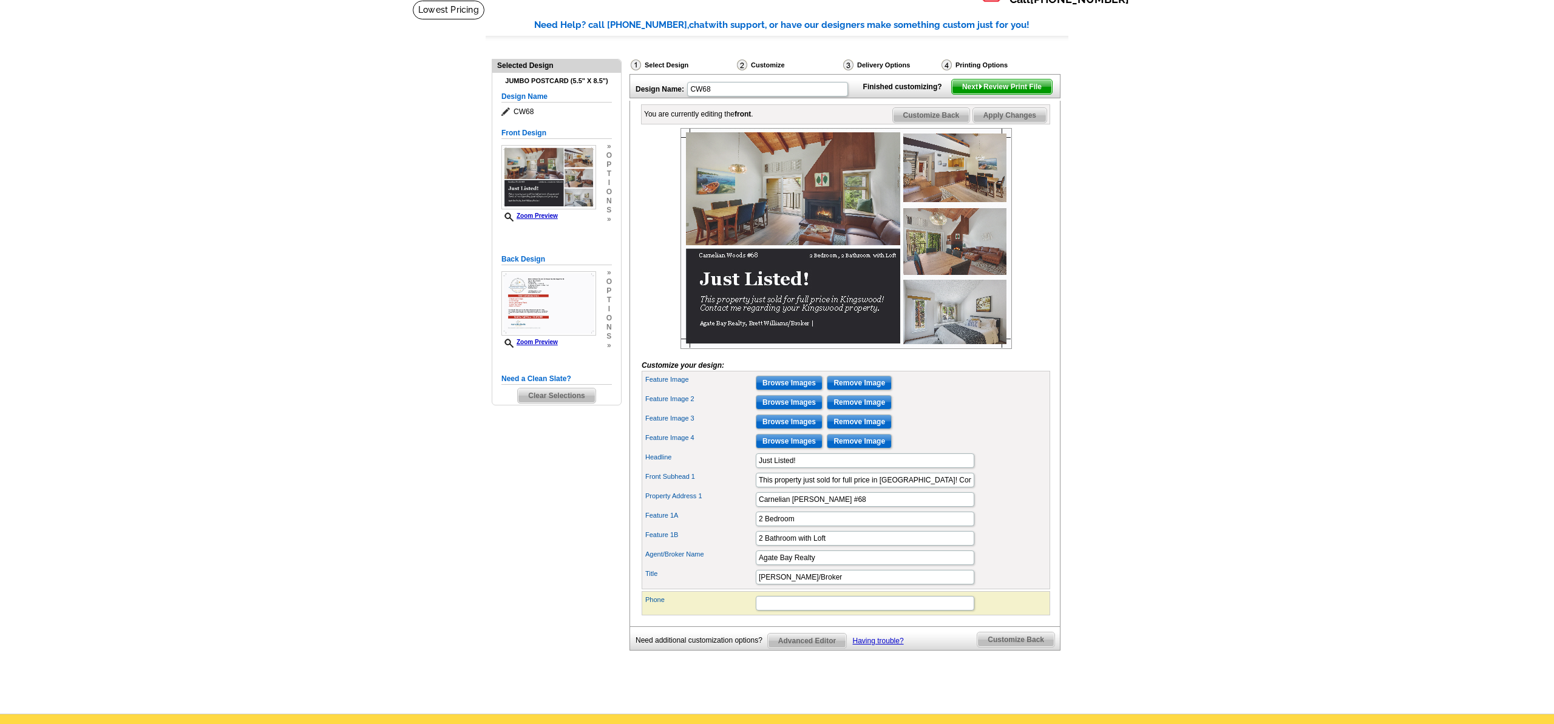
click at [1025, 647] on span "Customize Back" at bounding box center [1015, 640] width 77 height 15
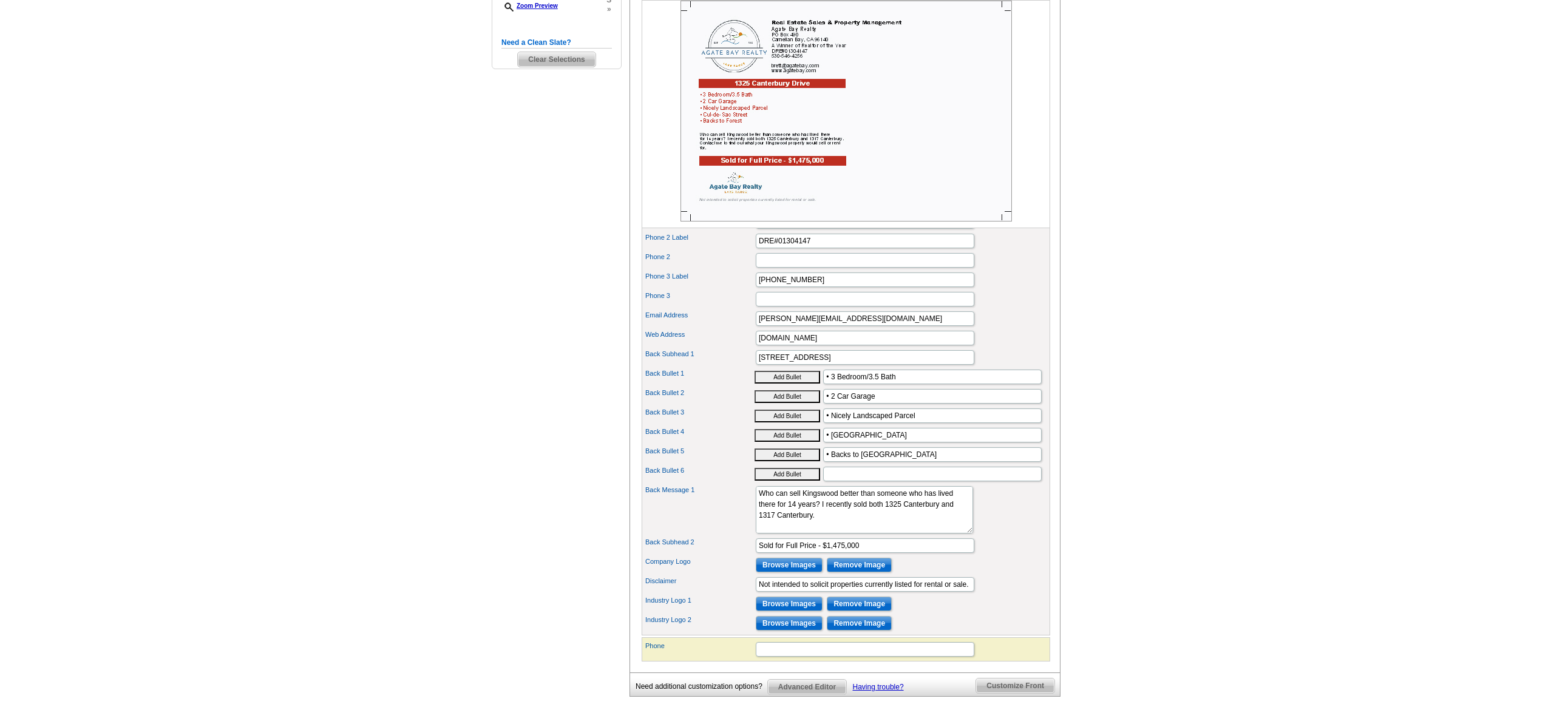
scroll to position [409, 0]
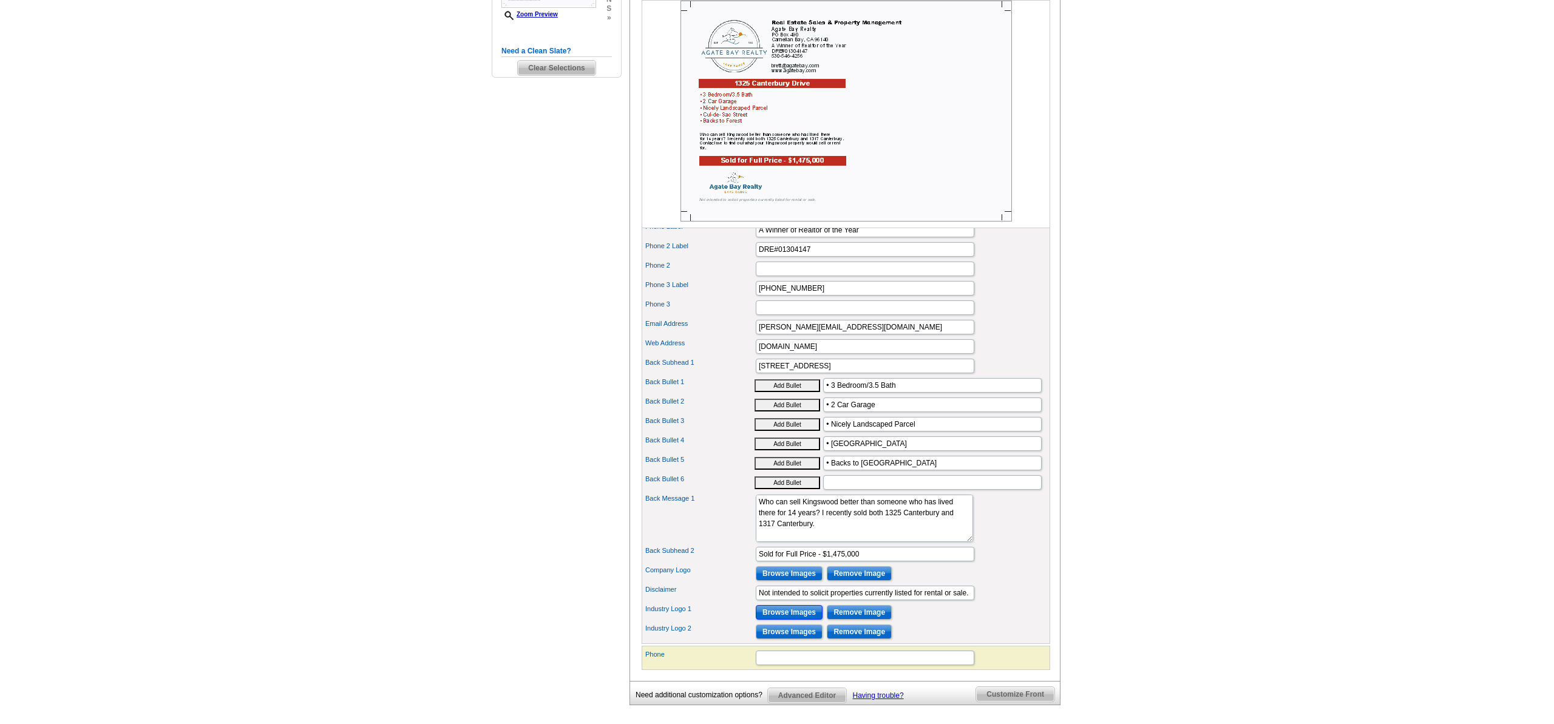
click at [771, 620] on input "Browse Images" at bounding box center [789, 612] width 67 height 15
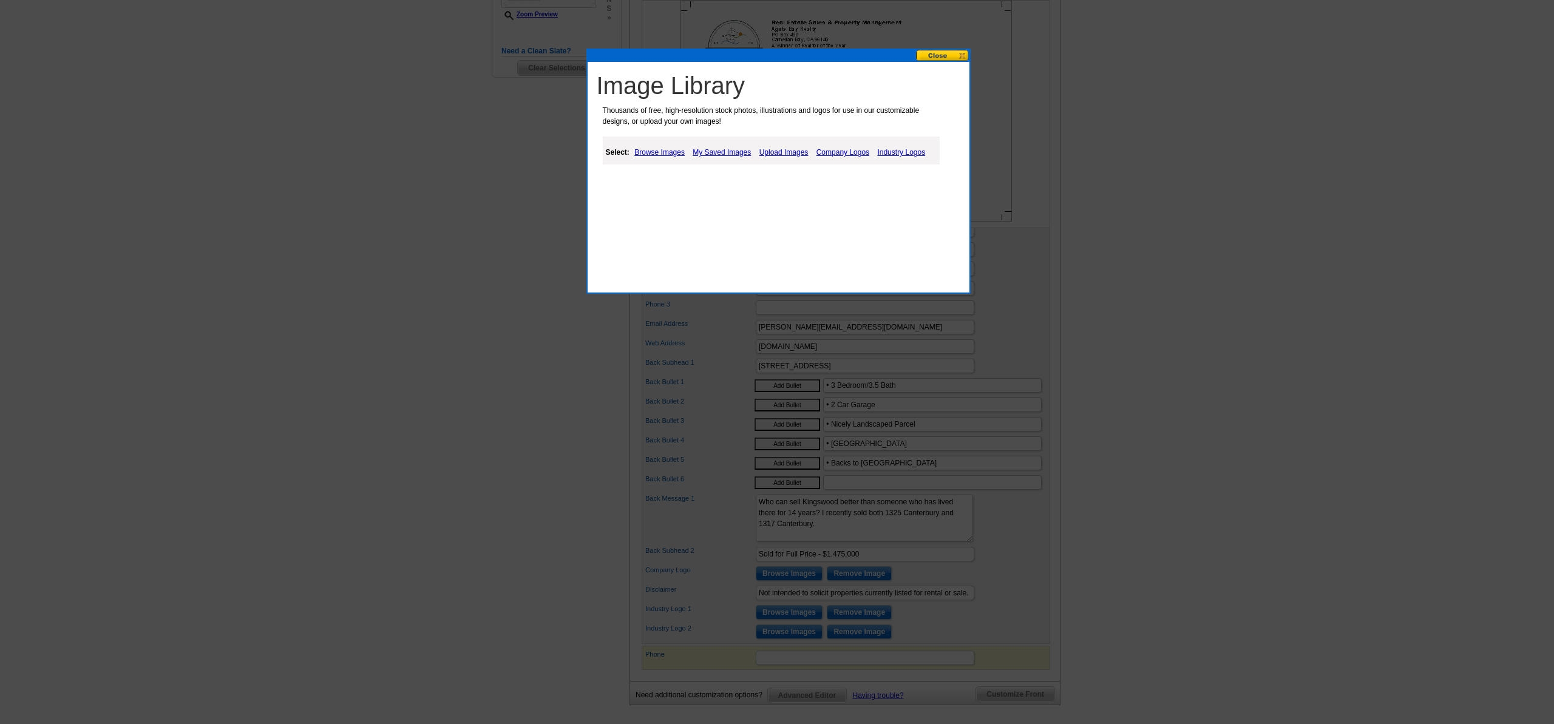
click at [667, 153] on link "Browse Images" at bounding box center [659, 152] width 56 height 15
click at [729, 152] on link "My Saved Images" at bounding box center [723, 152] width 64 height 15
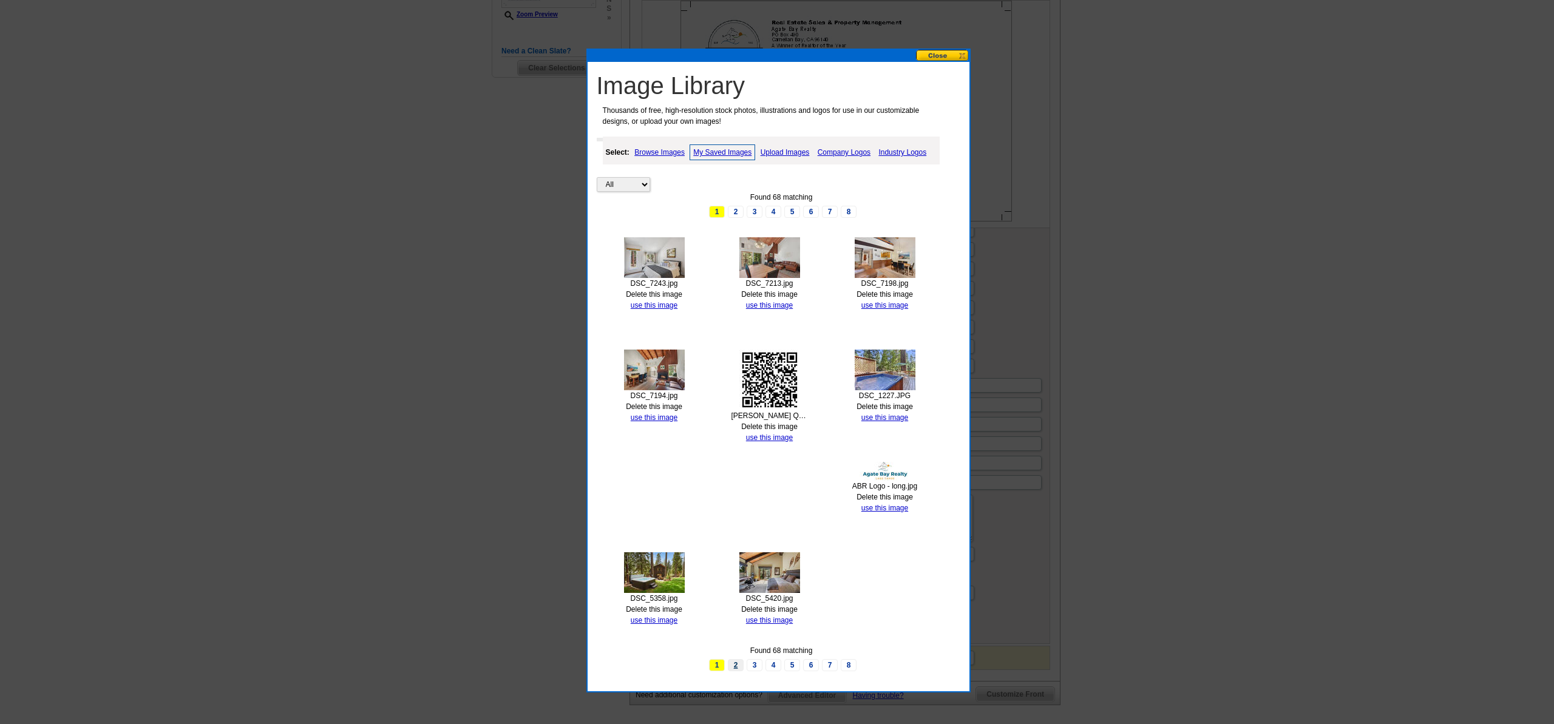
click at [736, 667] on link "2" at bounding box center [736, 665] width 16 height 12
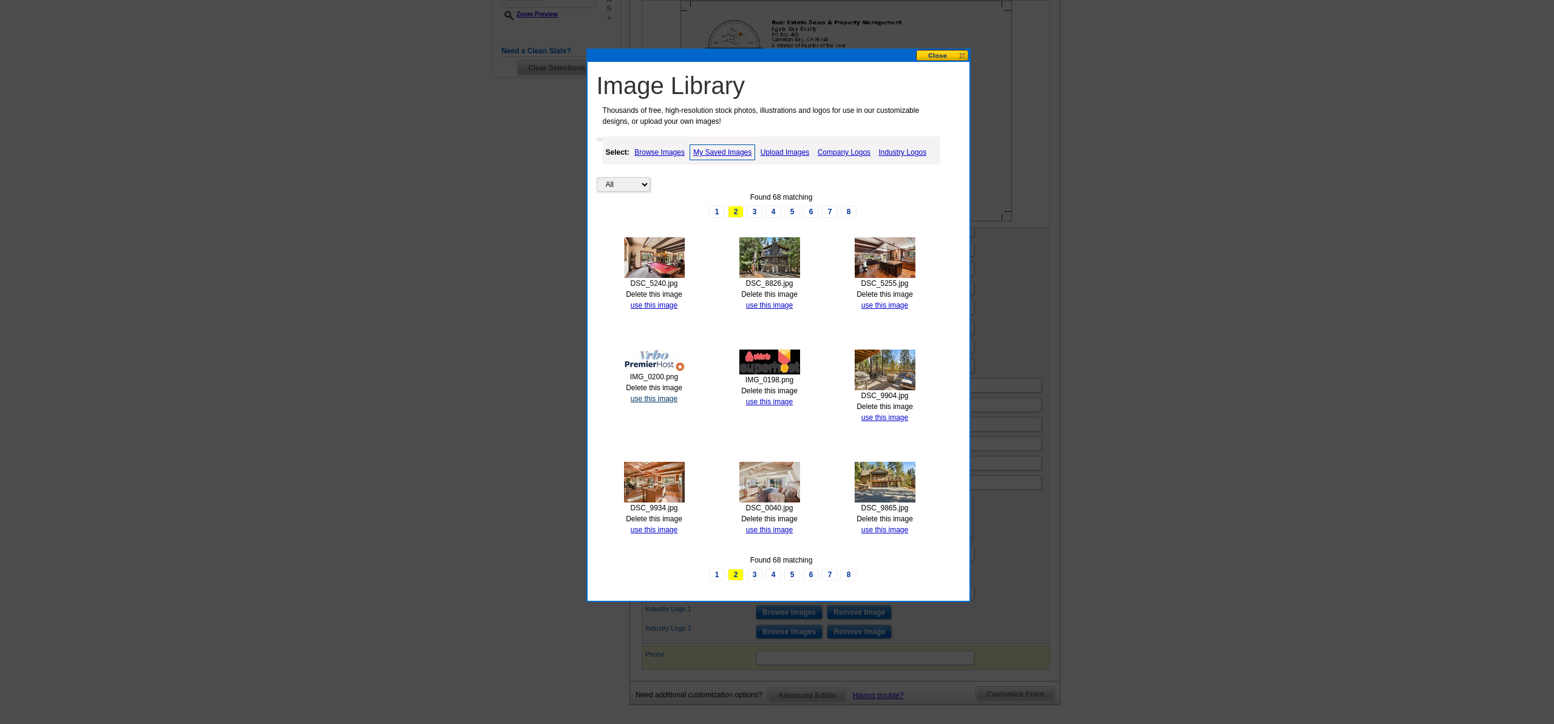
click at [661, 398] on link "use this image" at bounding box center [654, 399] width 47 height 8
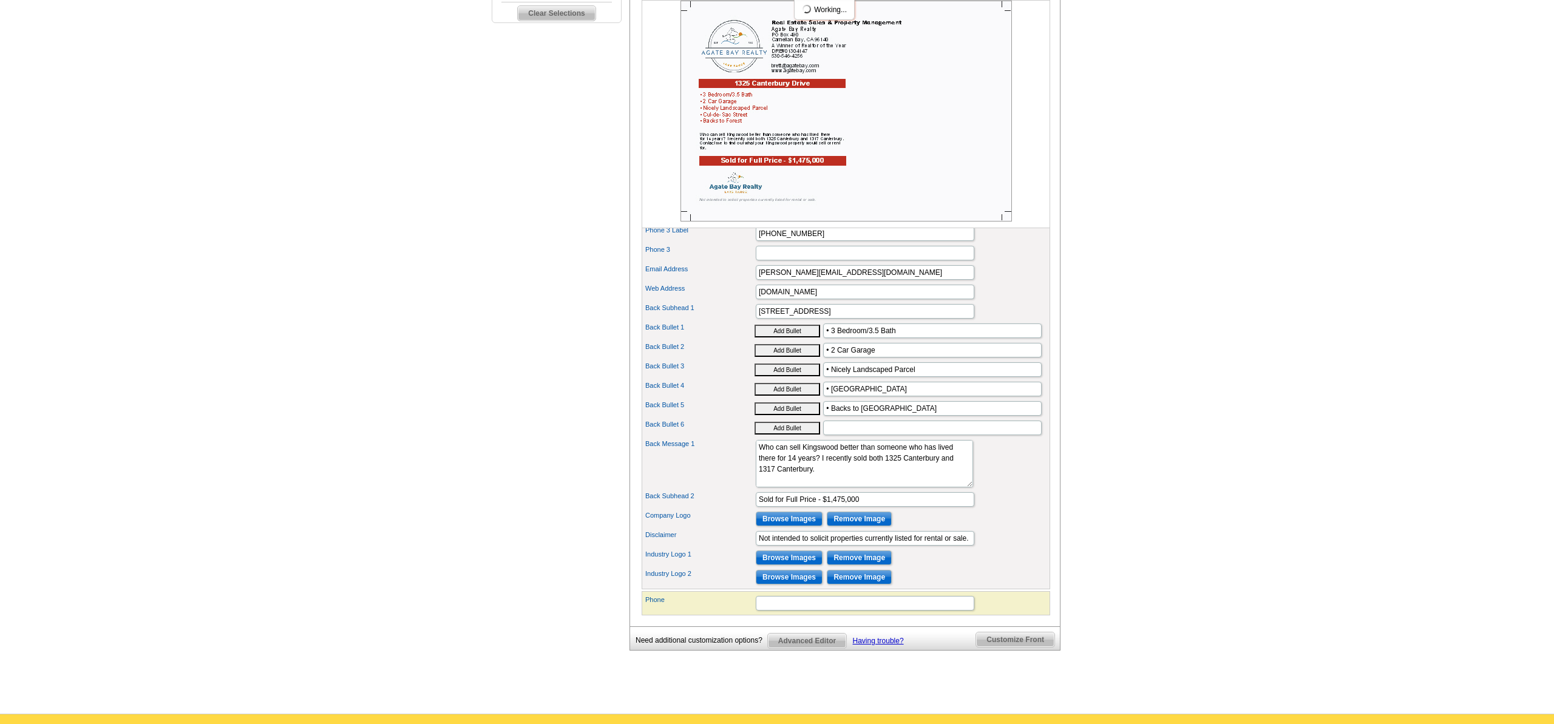
scroll to position [466, 0]
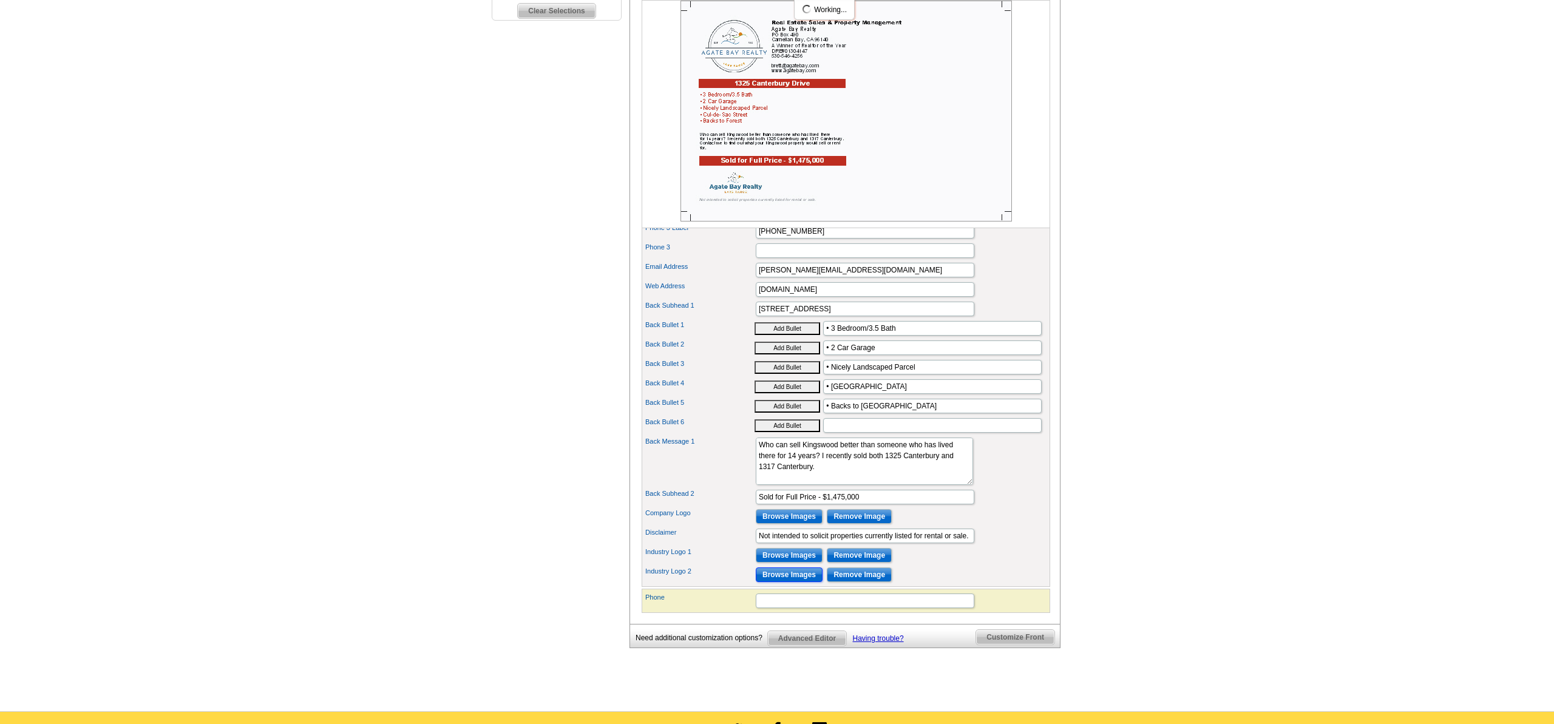
click at [770, 582] on input "Browse Images" at bounding box center [789, 575] width 67 height 15
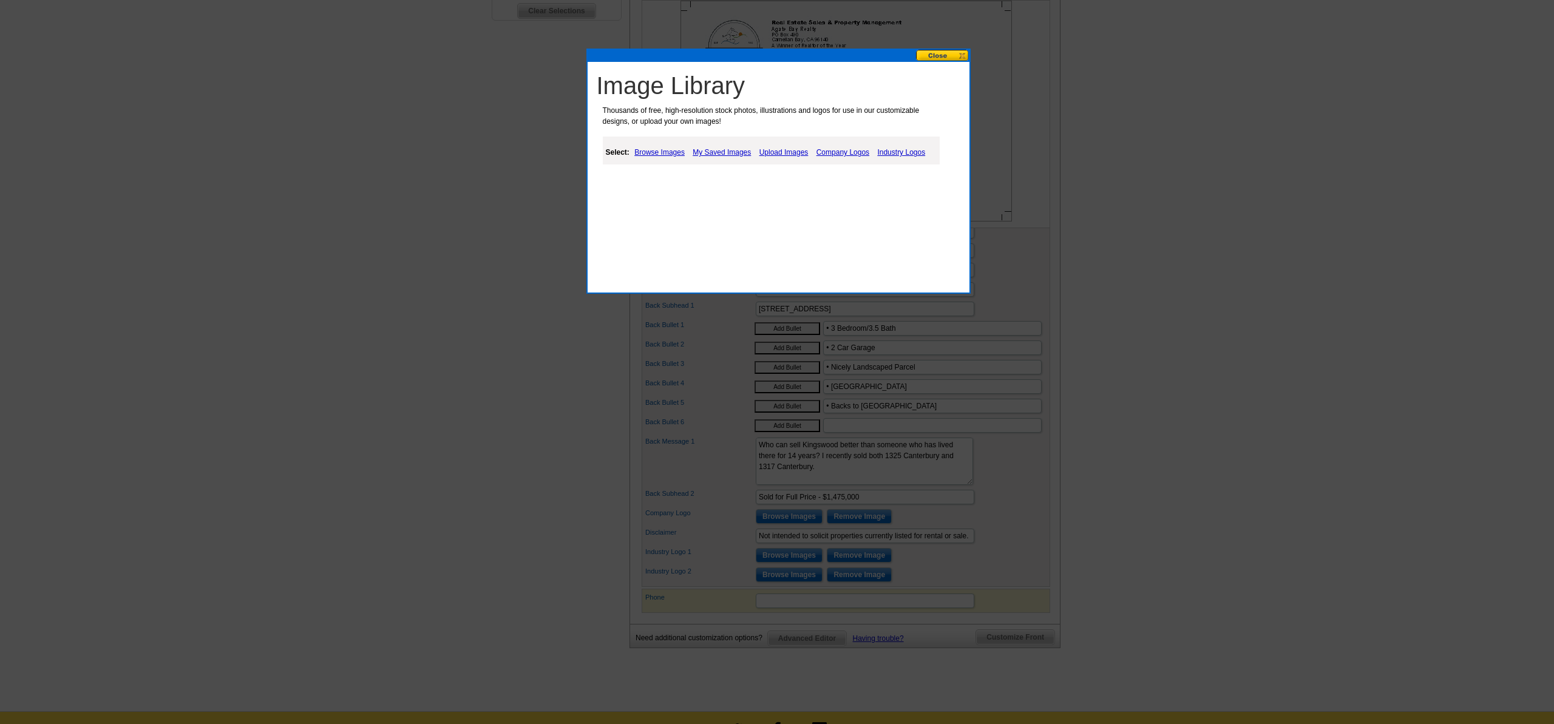
click at [733, 153] on link "My Saved Images" at bounding box center [722, 152] width 64 height 15
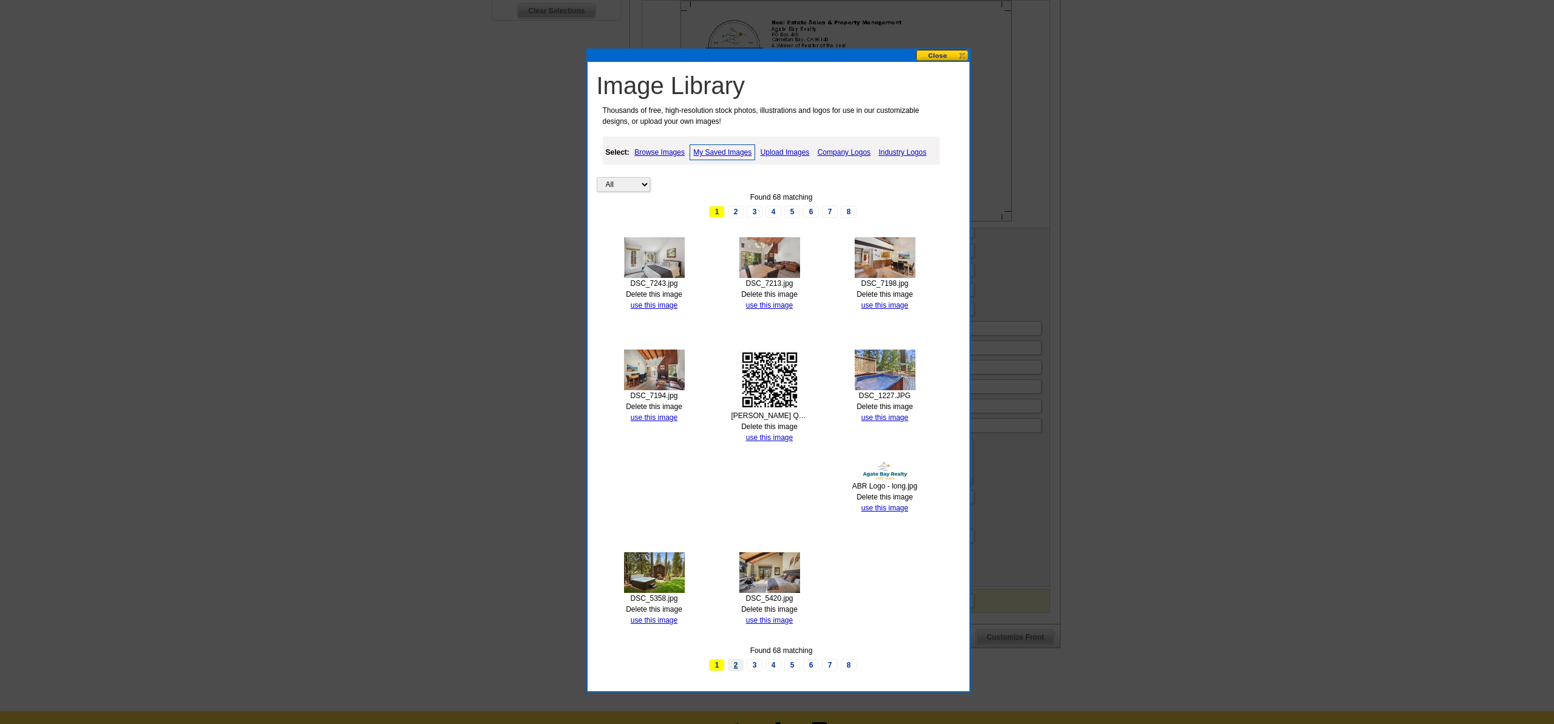
click at [737, 668] on link "2" at bounding box center [736, 665] width 16 height 12
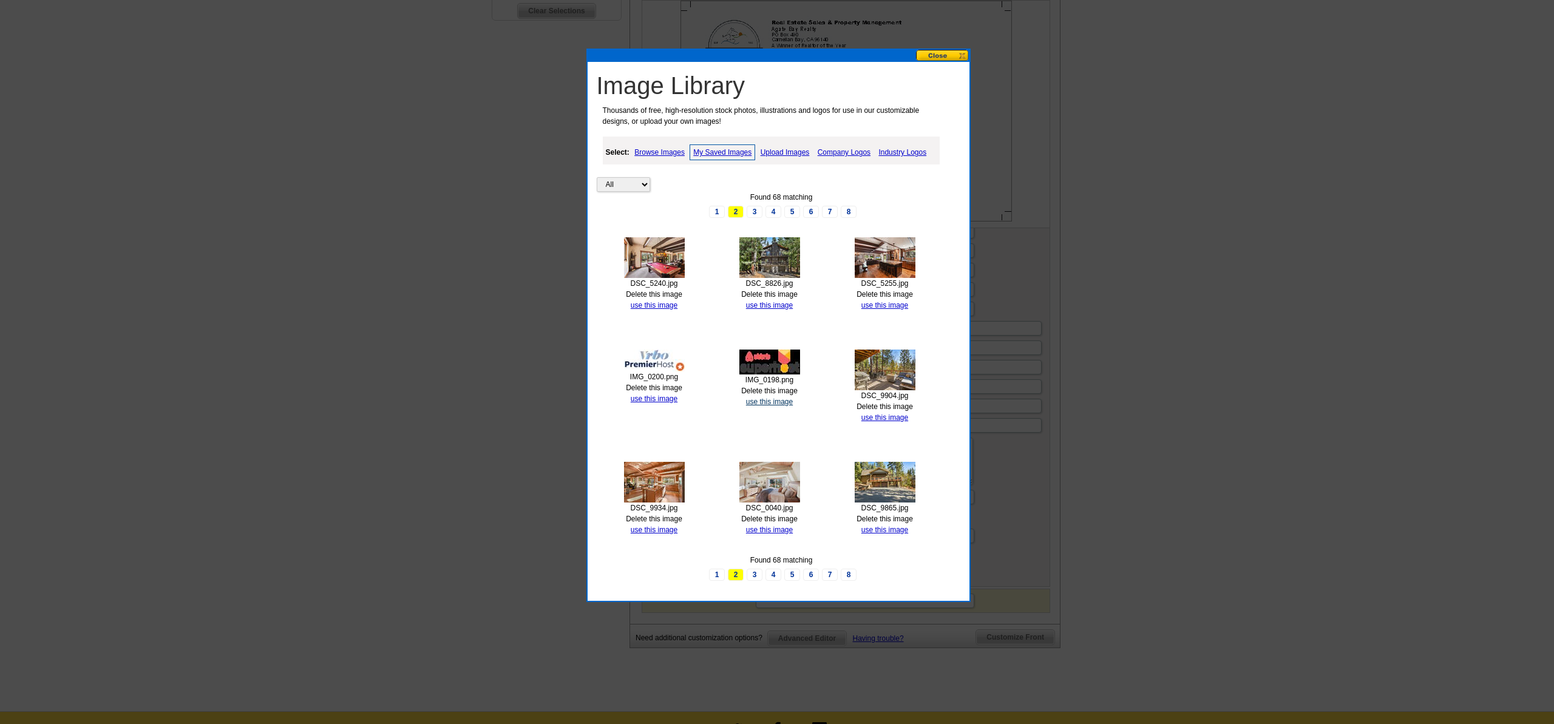
click at [769, 401] on link "use this image" at bounding box center [769, 402] width 47 height 8
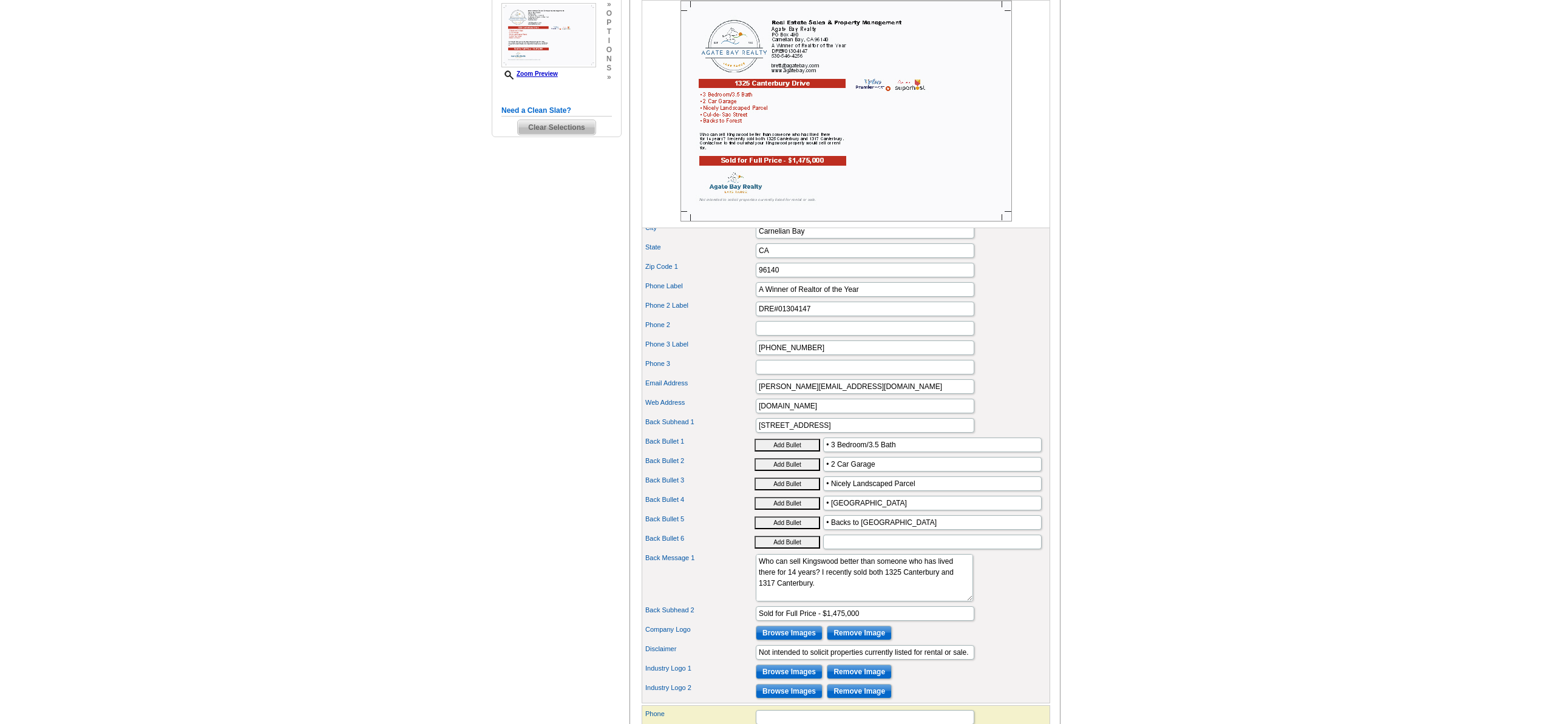
scroll to position [363, 0]
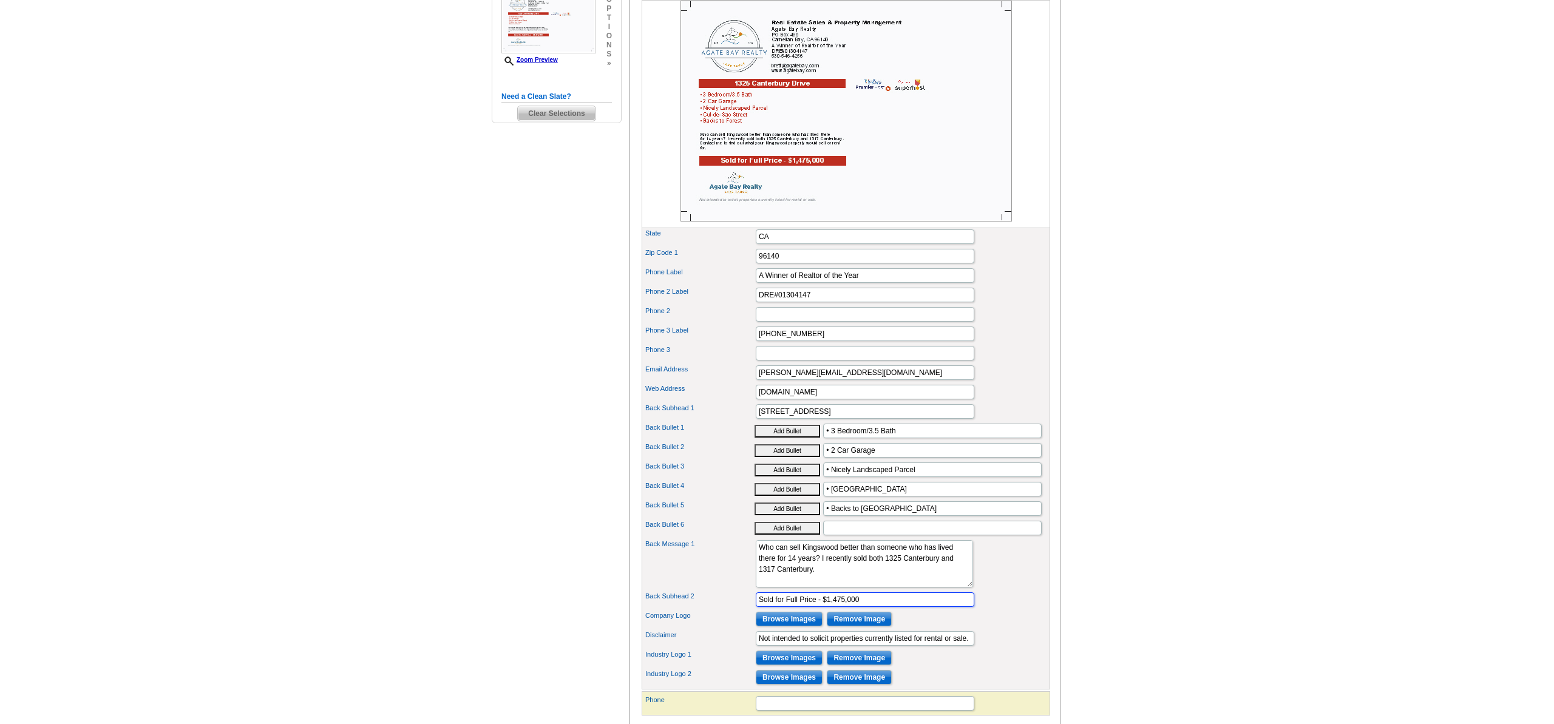
drag, startPoint x: 868, startPoint y: 621, endPoint x: 694, endPoint y: 632, distance: 174.6
click at [694, 632] on div "Portrait Browse Images Remove Image First Name Real Estate Sales & Last Name Pr…" at bounding box center [846, 389] width 409 height 601
drag, startPoint x: 872, startPoint y: 617, endPoint x: 697, endPoint y: 616, distance: 174.9
click at [697, 610] on div "Back Subhead 2 Sold for Full Price - $1,475,000" at bounding box center [846, 599] width 404 height 19
type input "Listed for $598,500"
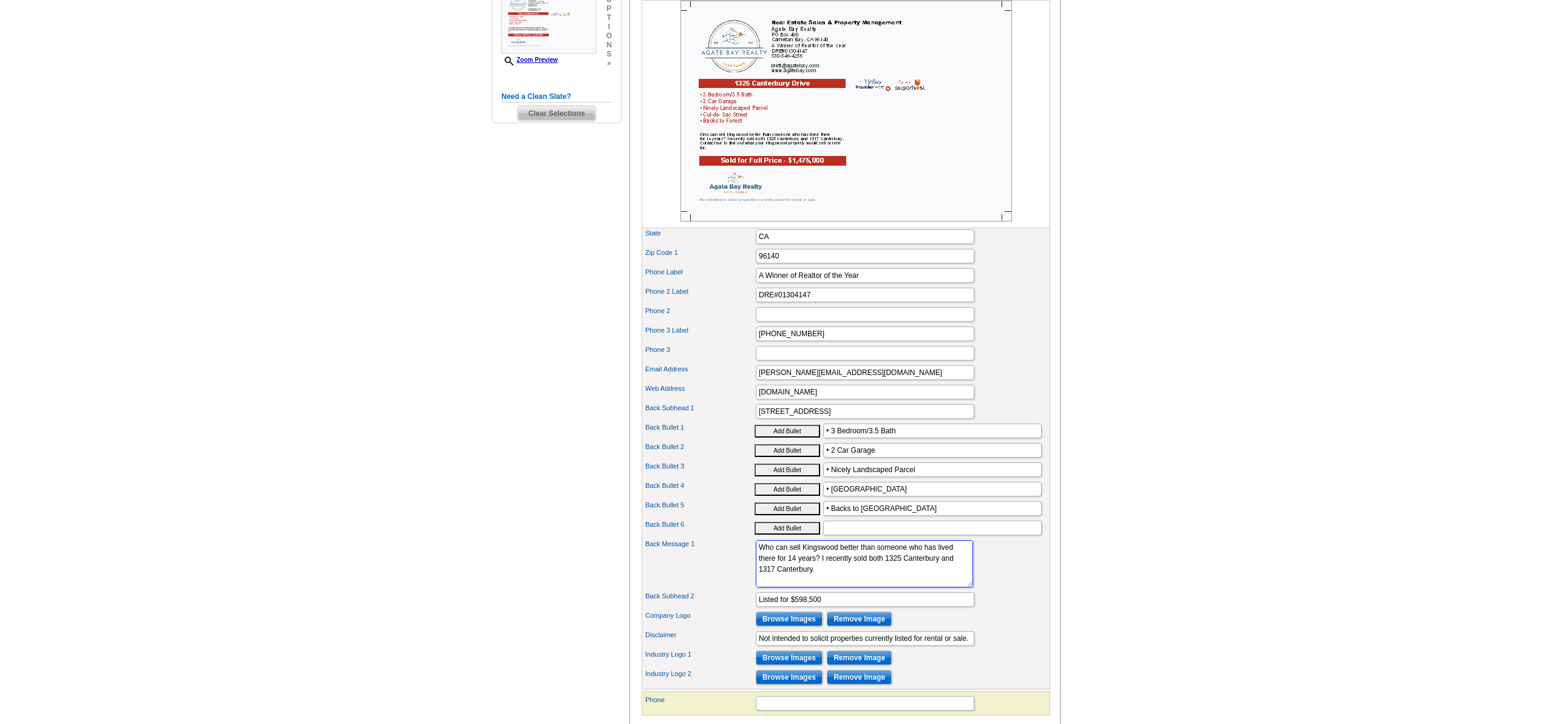
click at [894, 588] on textarea "Who can sell Kingswood better than someone who has lived there for 14 years? I …" at bounding box center [864, 563] width 217 height 47
click at [892, 588] on textarea "Who can sell Kingswood better than someone who has lived there for 14 years? I …" at bounding box center [864, 563] width 217 height 47
drag, startPoint x: 846, startPoint y: 433, endPoint x: 735, endPoint y: 435, distance: 110.5
click at [735, 421] on div "Back Subhead [STREET_ADDRESS]" at bounding box center [846, 411] width 404 height 19
type input "Carnelian [PERSON_NAME] #68"
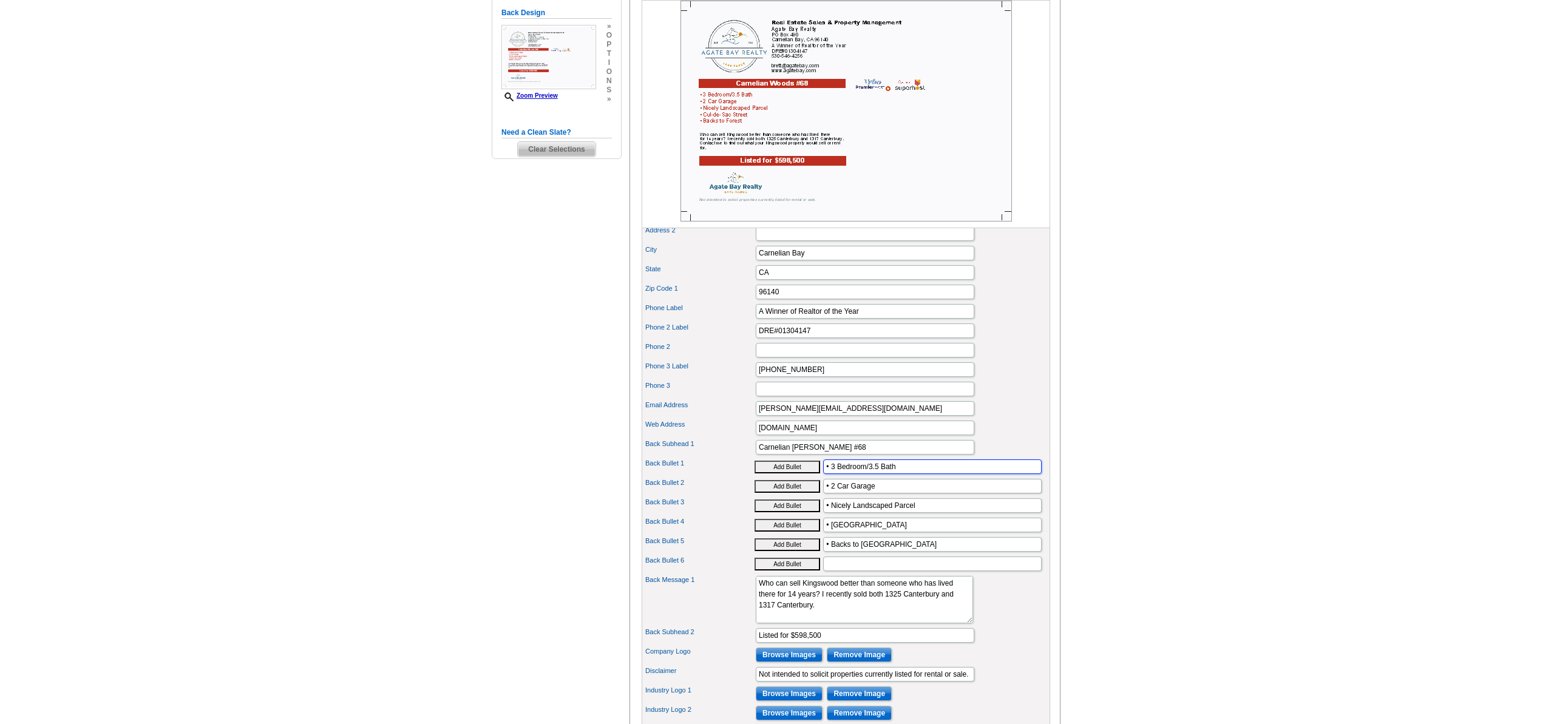
scroll to position [325, 0]
click at [831, 477] on input "• 3 Bedroom/3.5 Bath" at bounding box center [932, 469] width 219 height 15
drag, startPoint x: 869, startPoint y: 488, endPoint x: 879, endPoint y: 488, distance: 9.7
click at [879, 475] on input "• 2 Bedroom/3.5 Bath" at bounding box center [932, 468] width 219 height 15
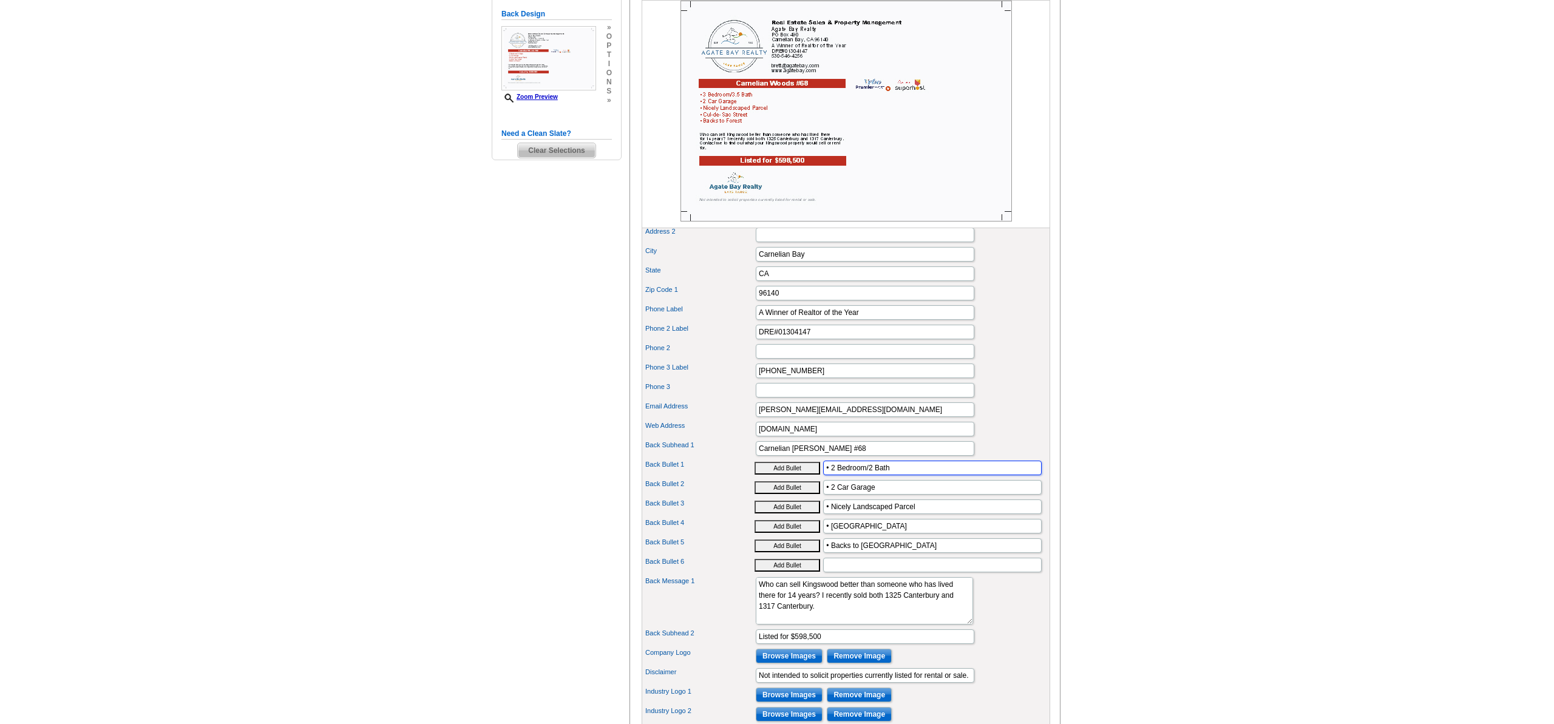
click at [899, 475] on input "• 2 Bedroom/2 Bath" at bounding box center [932, 468] width 219 height 15
type input "• 2 Bedroom/2 Bath w/Loft"
click at [892, 495] on input "• 2 Car Garage" at bounding box center [932, 487] width 219 height 15
